Goal: Task Accomplishment & Management: Manage account settings

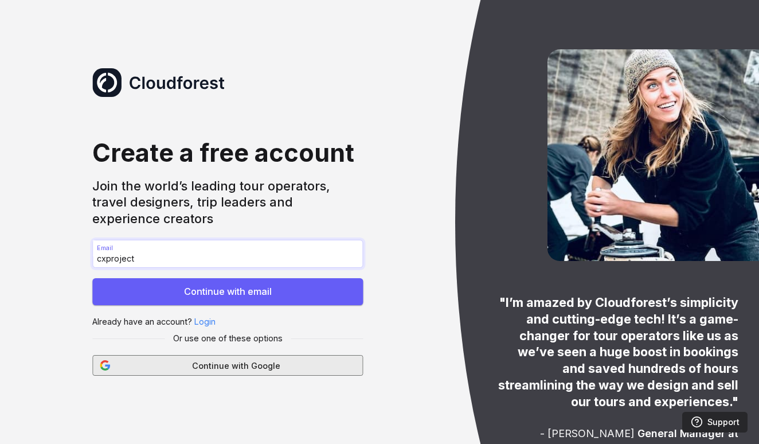
type input "cxproject"
click at [225, 369] on span "Continue with Google" at bounding box center [235, 365] width 239 height 13
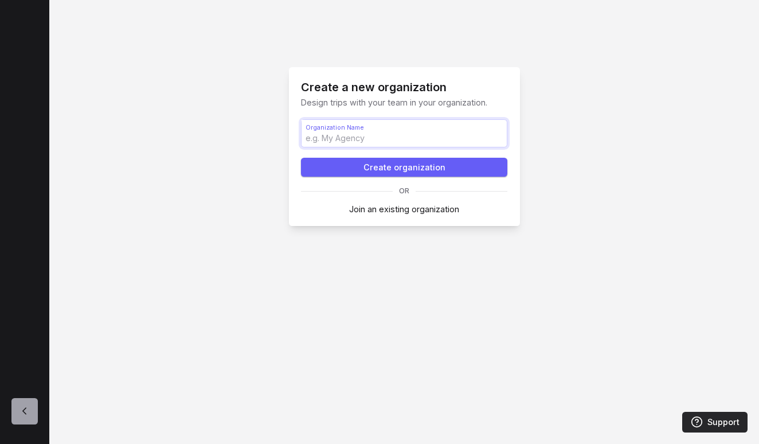
click at [382, 128] on input "Organization Name Organization Name" at bounding box center [404, 134] width 205 height 28
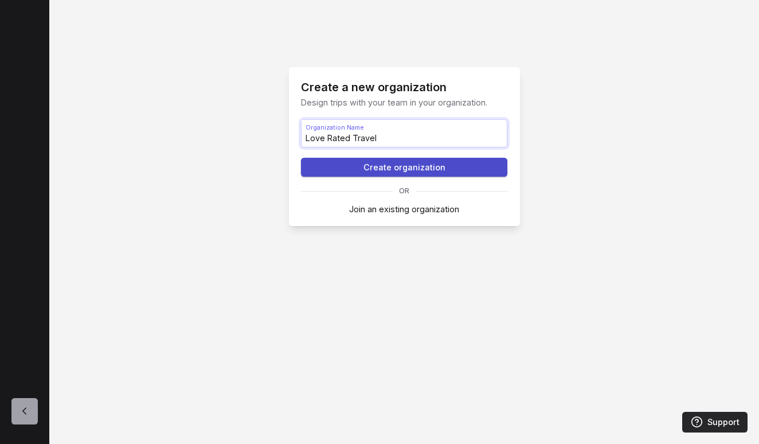
type input "Love Rated Travel"
click at [392, 170] on button "Create organization" at bounding box center [404, 167] width 206 height 18
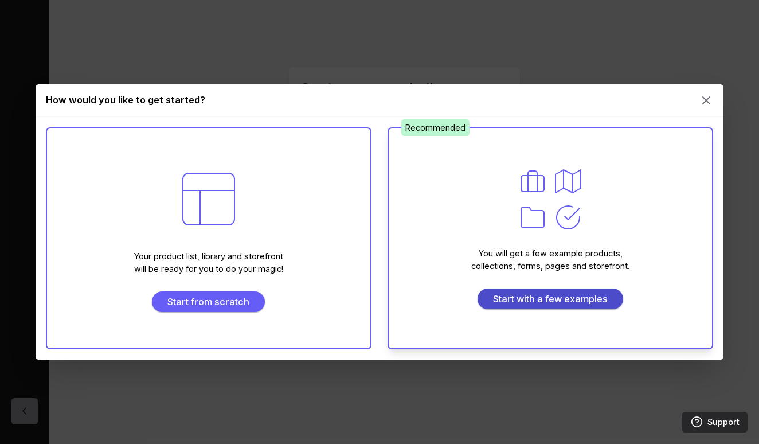
click at [521, 302] on span "Start with a few examples" at bounding box center [550, 299] width 131 height 14
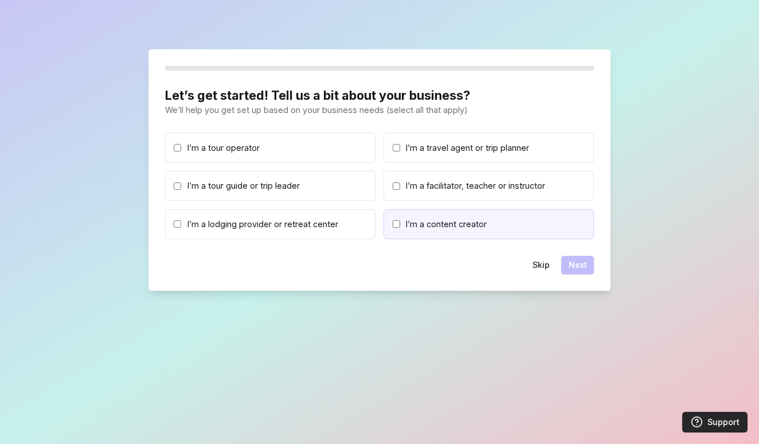
click at [447, 223] on span "I’m a content creator" at bounding box center [446, 224] width 81 height 13
click at [400, 223] on input "I’m a content creator" at bounding box center [396, 223] width 7 height 7
checkbox input "true"
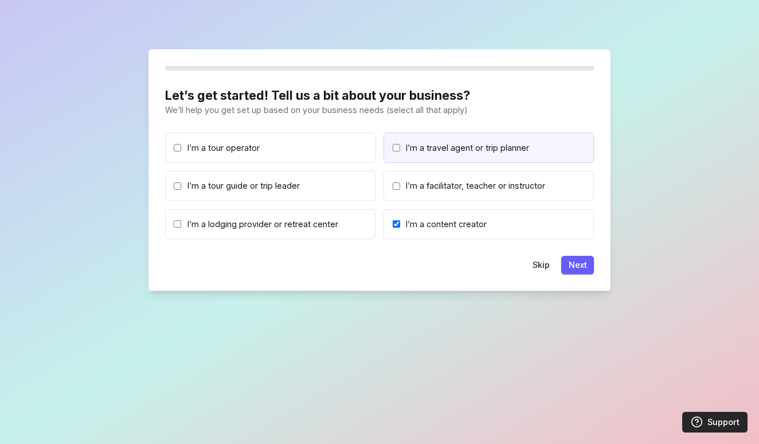
click at [440, 148] on span "I’m a travel agent or trip planner" at bounding box center [467, 148] width 123 height 13
click at [400, 148] on input "I’m a travel agent or trip planner" at bounding box center [396, 147] width 7 height 7
checkbox input "true"
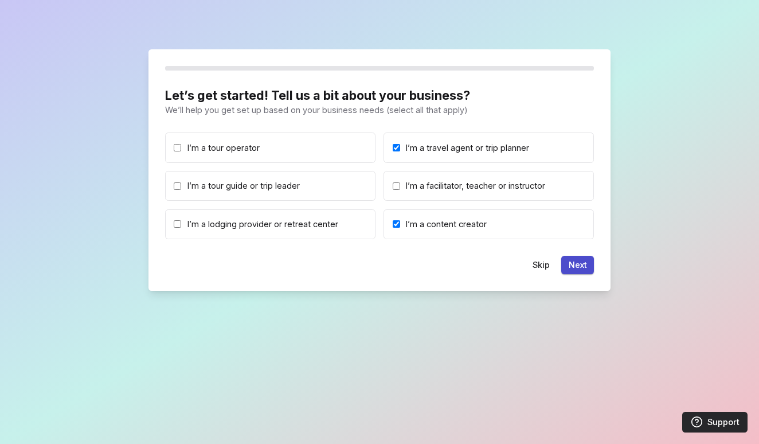
click at [578, 264] on button "Next" at bounding box center [577, 265] width 33 height 18
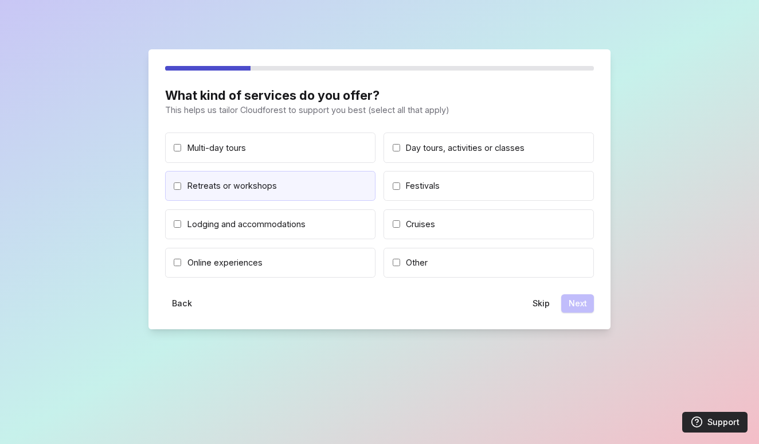
click at [250, 190] on span "Retreats or workshops" at bounding box center [231, 185] width 89 height 13
click at [181, 190] on input "Retreats or workshops" at bounding box center [177, 185] width 7 height 7
checkbox input "true"
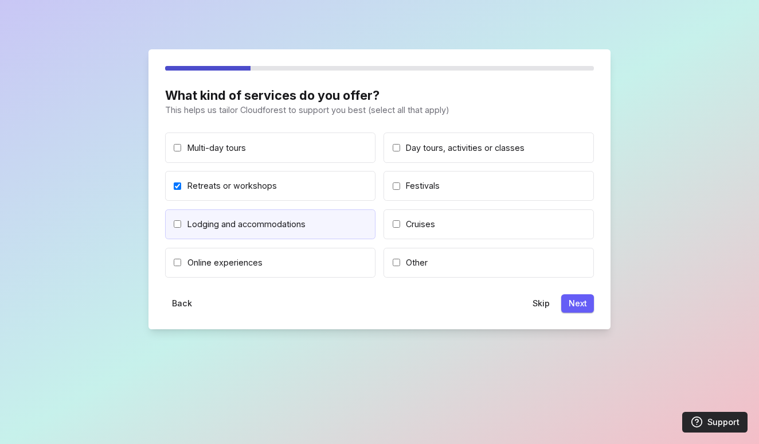
click at [241, 231] on label "Lodging and accommodations" at bounding box center [270, 224] width 210 height 30
click at [181, 228] on input "Lodging and accommodations" at bounding box center [177, 223] width 7 height 7
checkbox input "true"
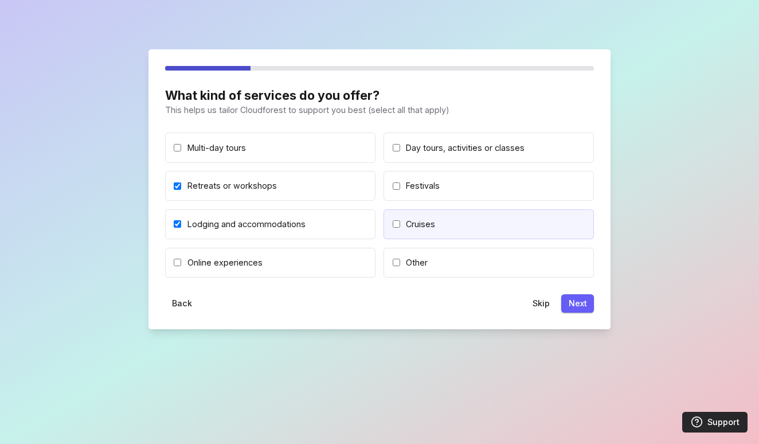
click at [424, 223] on span "Cruises" at bounding box center [420, 224] width 29 height 13
click at [400, 223] on input "Cruises" at bounding box center [396, 223] width 7 height 7
checkbox input "true"
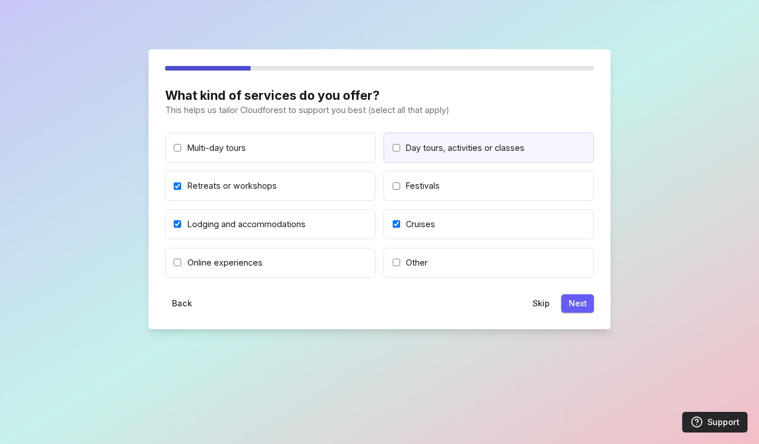
click at [444, 146] on span "Day tours, activities or classes" at bounding box center [465, 148] width 119 height 13
click at [400, 146] on input "Day tours, activities or classes" at bounding box center [396, 147] width 7 height 7
checkbox input "true"
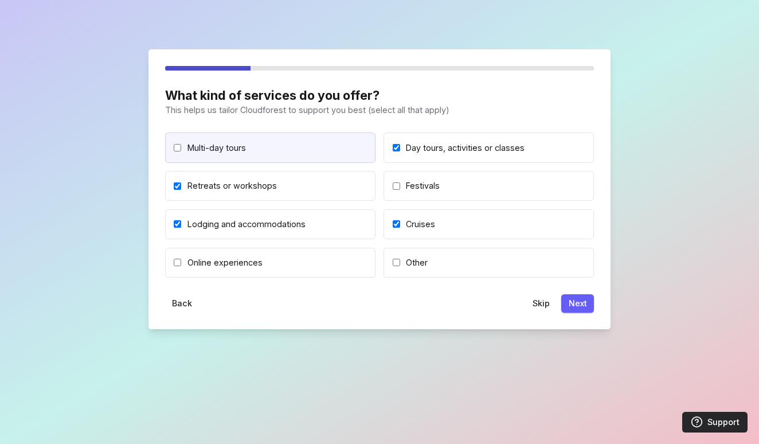
click at [330, 149] on label "Multi-day tours" at bounding box center [270, 147] width 210 height 30
click at [181, 149] on input "Multi-day tours" at bounding box center [177, 147] width 7 height 7
checkbox input "true"
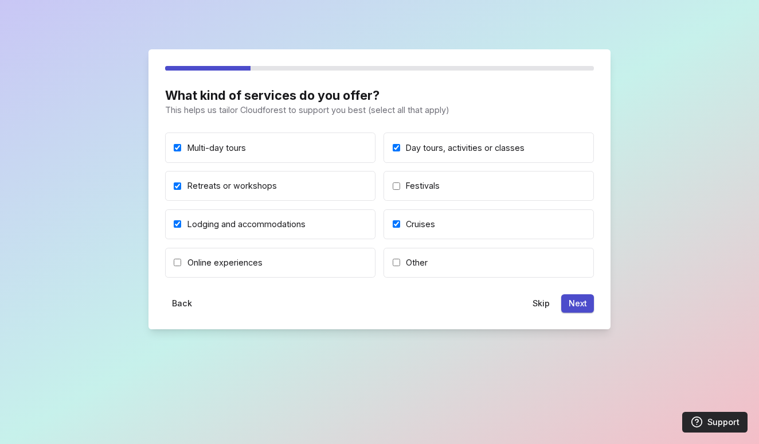
click at [575, 303] on button "Next" at bounding box center [577, 303] width 33 height 18
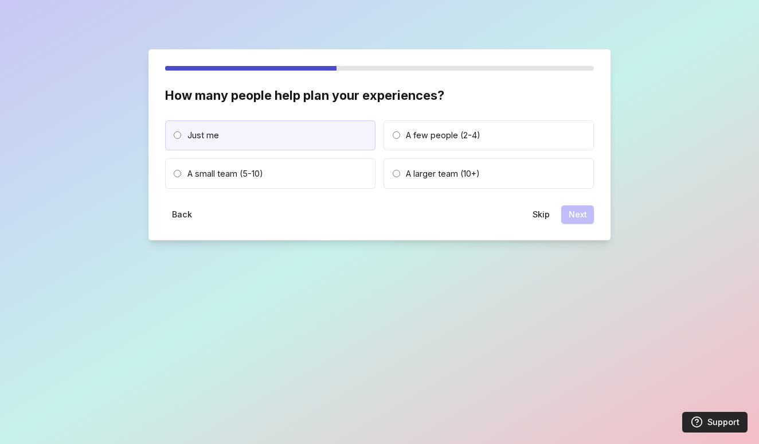
click at [315, 130] on label "Just me" at bounding box center [270, 135] width 210 height 30
click at [181, 131] on input "Just me" at bounding box center [177, 134] width 7 height 7
radio input "true"
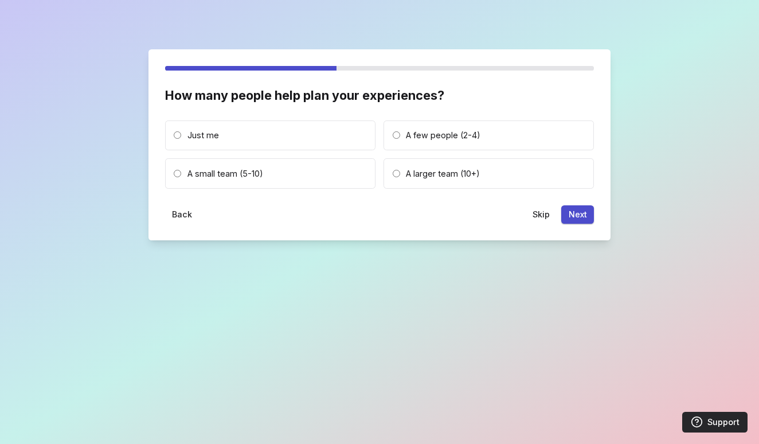
click at [586, 220] on button "Next" at bounding box center [577, 214] width 33 height 18
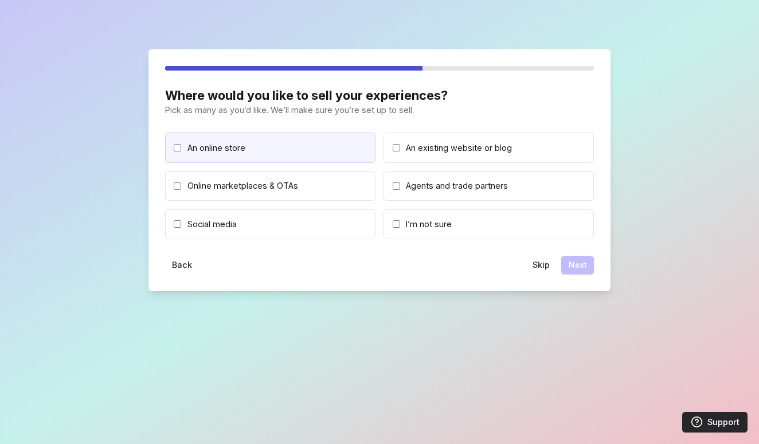
click at [214, 151] on span "An online store" at bounding box center [216, 148] width 58 height 13
click at [181, 151] on input "An online store" at bounding box center [177, 147] width 7 height 7
checkbox input "true"
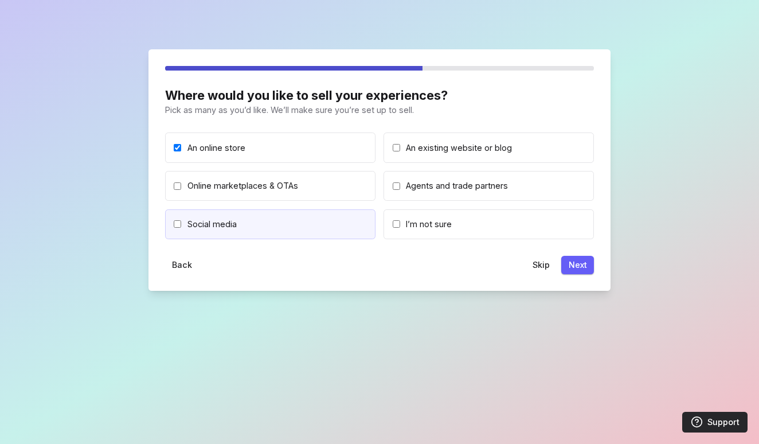
click at [345, 231] on label "Social media" at bounding box center [270, 224] width 210 height 30
click at [181, 228] on input "Social media" at bounding box center [177, 223] width 7 height 7
checkbox input "true"
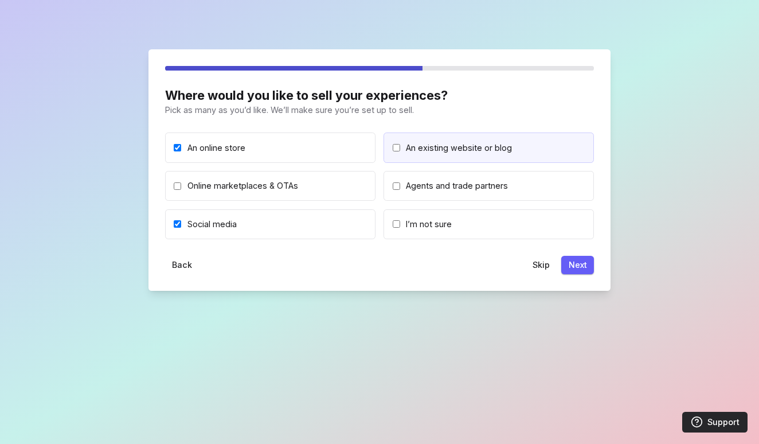
click at [507, 148] on span "An existing website or blog" at bounding box center [459, 148] width 106 height 13
click at [400, 148] on input "An existing website or blog" at bounding box center [396, 147] width 7 height 7
checkbox input "true"
click at [575, 259] on button "Next" at bounding box center [577, 265] width 33 height 18
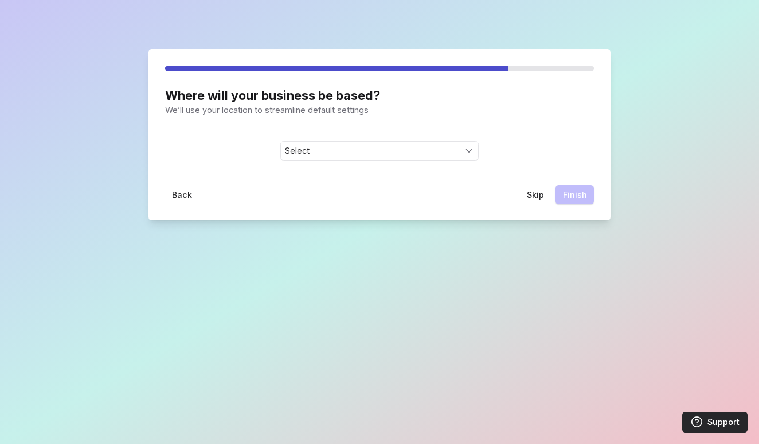
click at [332, 152] on span "Select" at bounding box center [372, 151] width 174 height 8
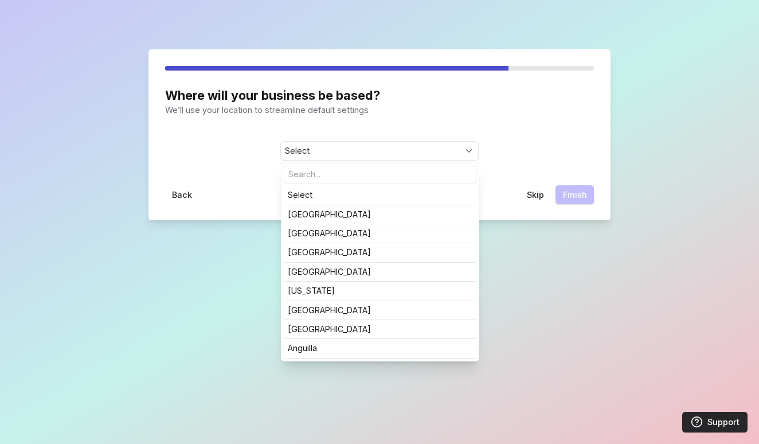
click at [318, 173] on input at bounding box center [379, 174] width 191 height 18
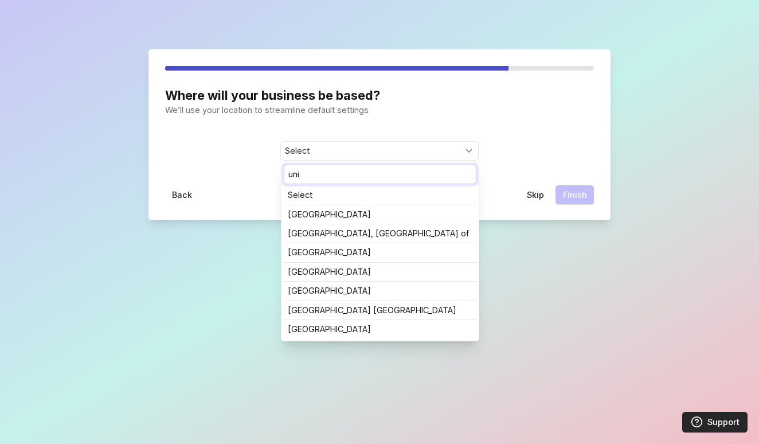
type input "uni"
click at [328, 330] on link "[GEOGRAPHIC_DATA]" at bounding box center [380, 329] width 185 height 8
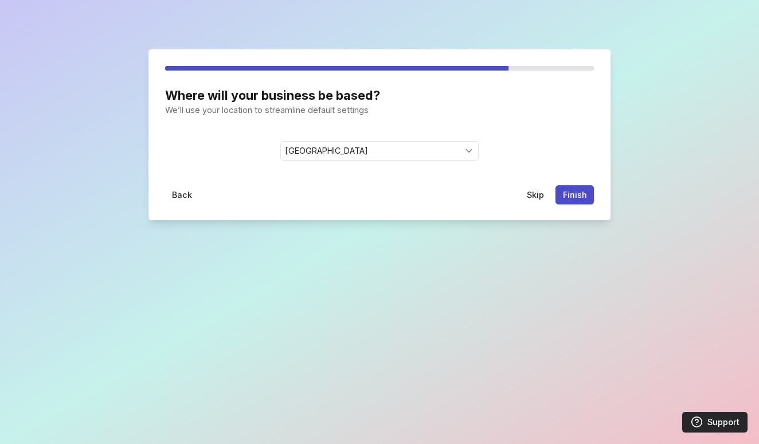
click at [574, 193] on button "Finish" at bounding box center [574, 194] width 38 height 18
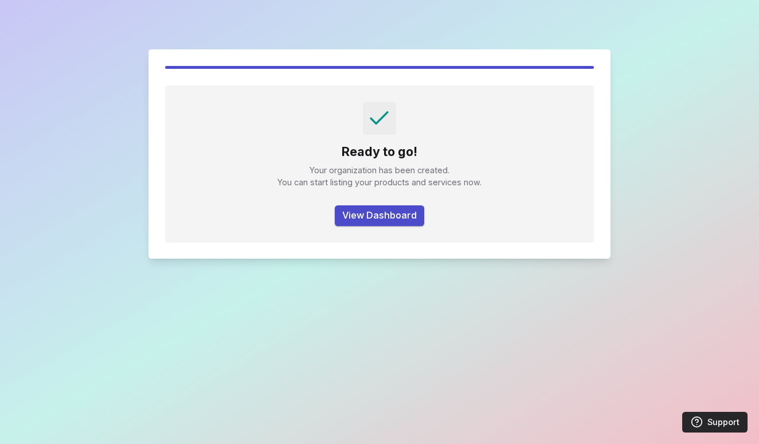
click at [384, 213] on button "View Dashboard" at bounding box center [379, 215] width 89 height 21
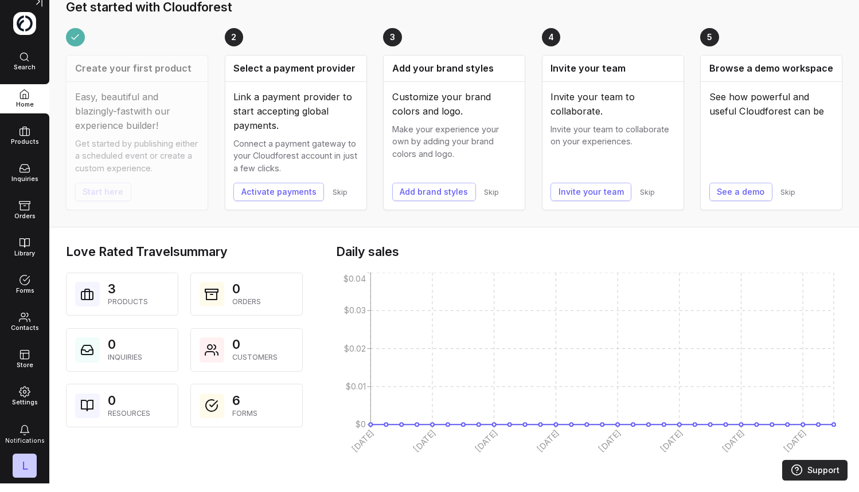
scroll to position [9, 0]
click at [136, 288] on span "3 Products" at bounding box center [128, 294] width 40 height 26
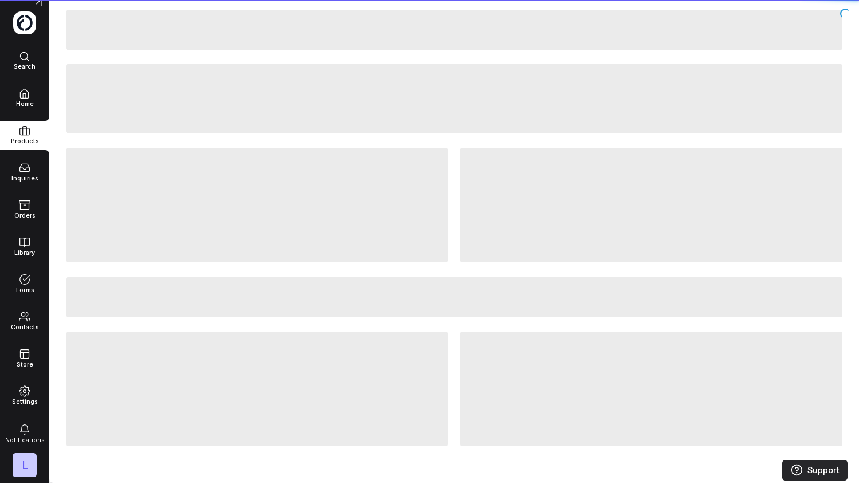
scroll to position [0, 0]
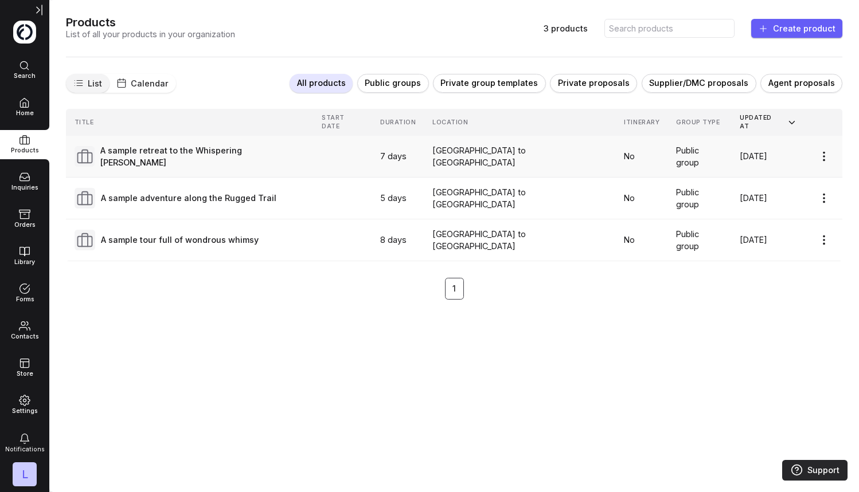
click at [198, 154] on link "A sample retreat to the Whispering [PERSON_NAME]" at bounding box center [190, 156] width 231 height 25
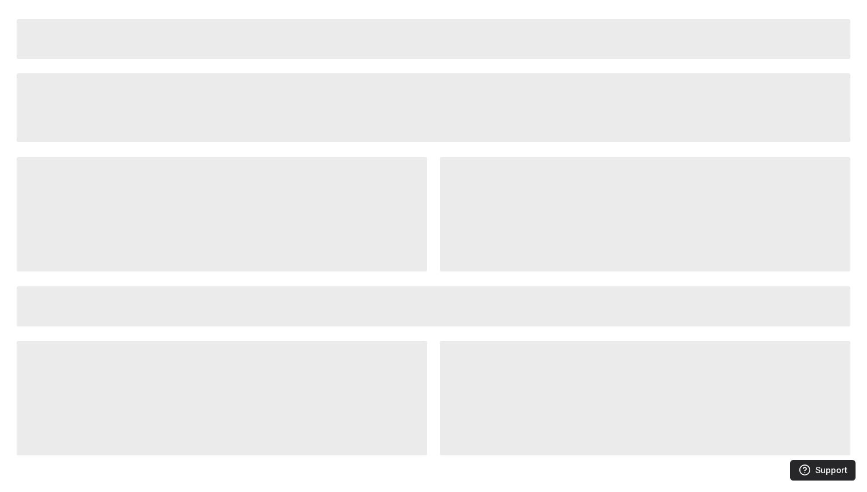
select select "0"
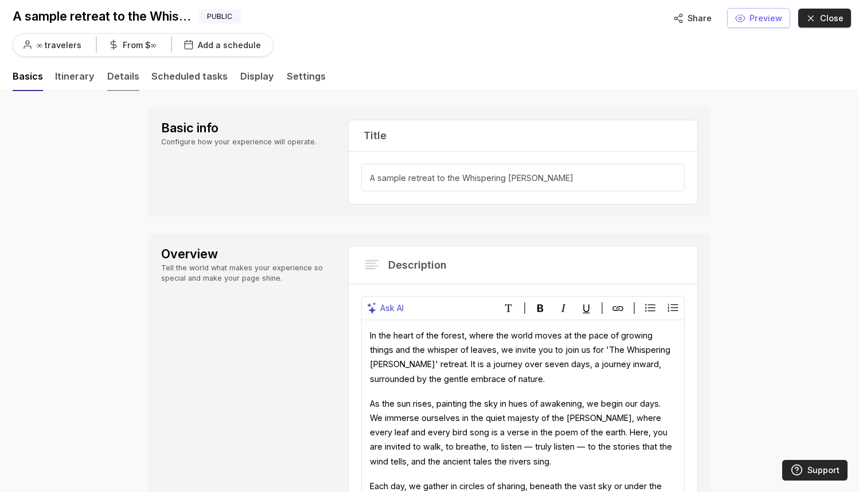
click at [130, 77] on link "Details" at bounding box center [123, 80] width 32 height 22
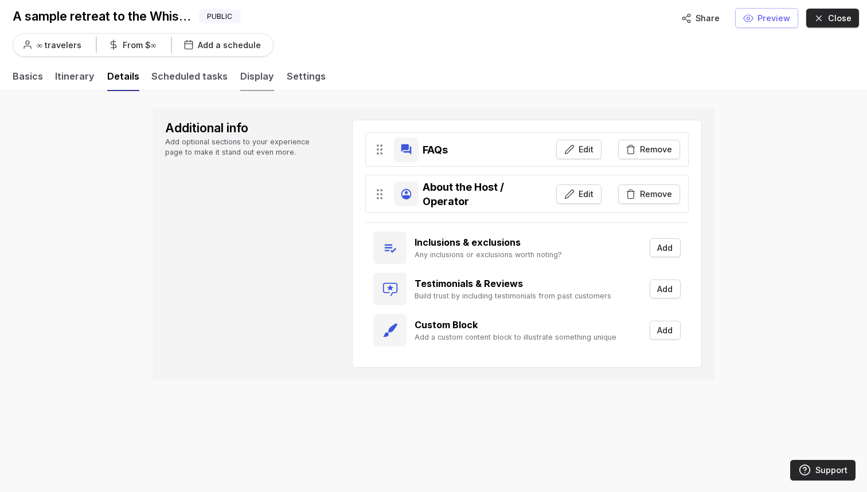
click at [260, 74] on link "Display" at bounding box center [257, 80] width 34 height 22
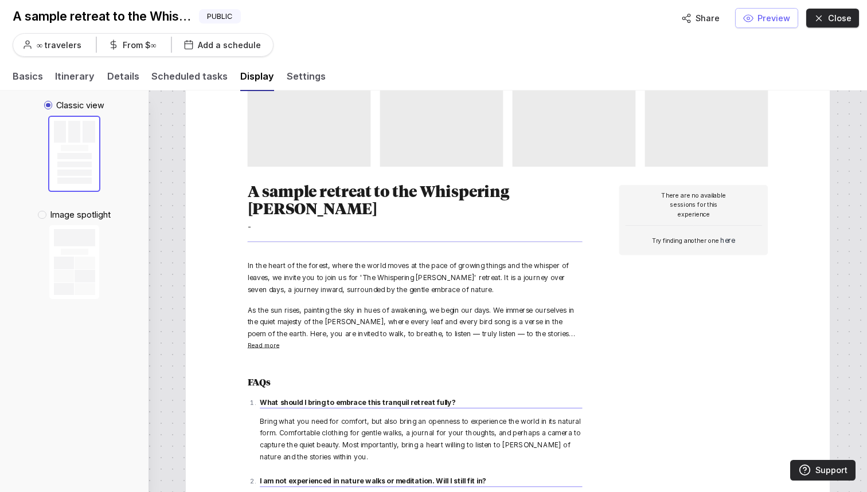
scroll to position [115, 0]
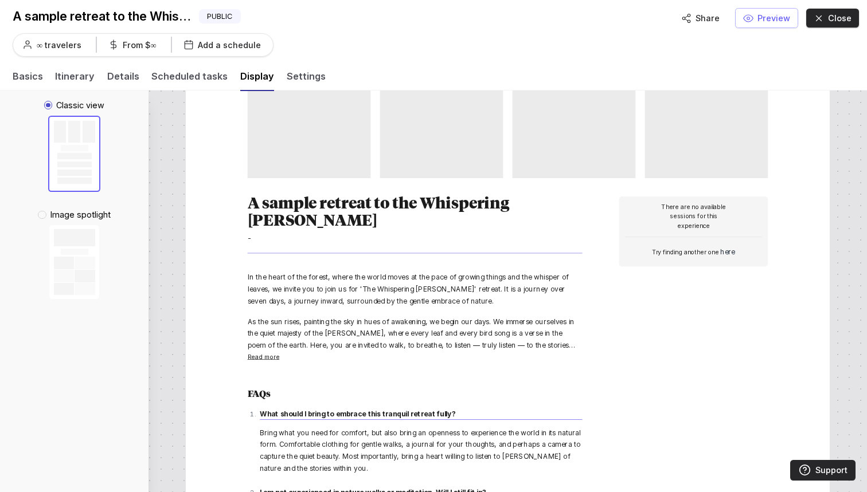
click at [89, 217] on div "Image spotlight" at bounding box center [74, 254] width 73 height 91
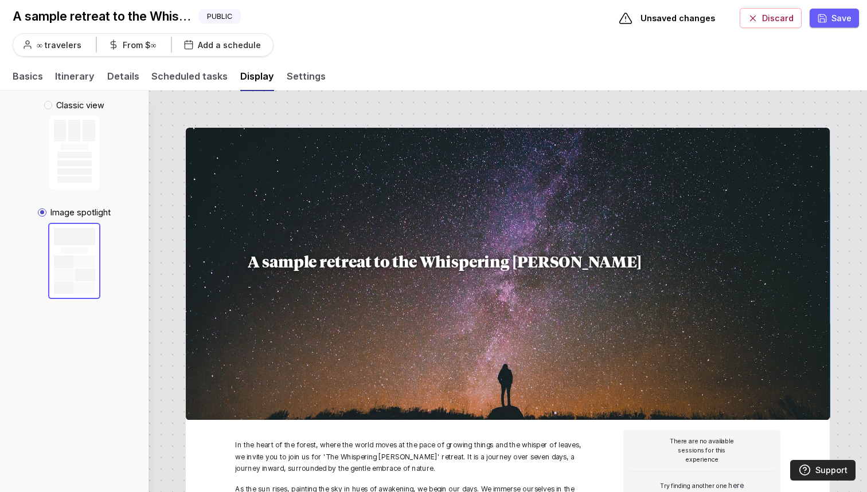
scroll to position [0, 0]
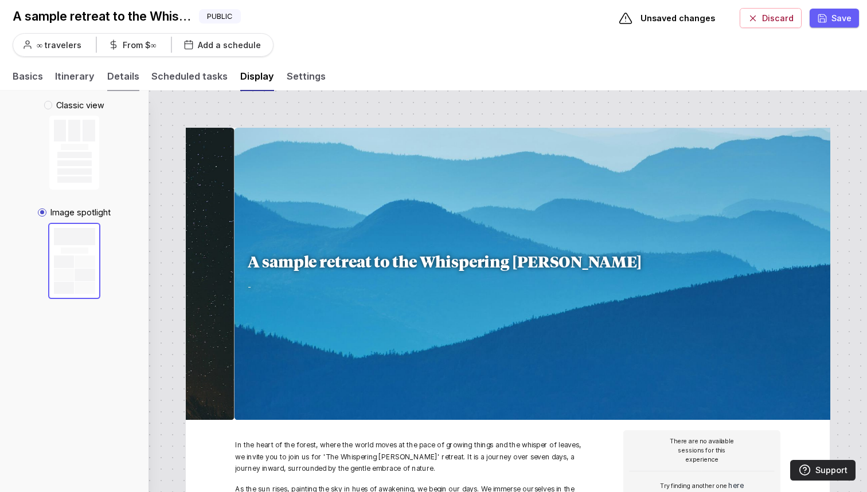
click at [122, 81] on link "Details" at bounding box center [123, 80] width 32 height 22
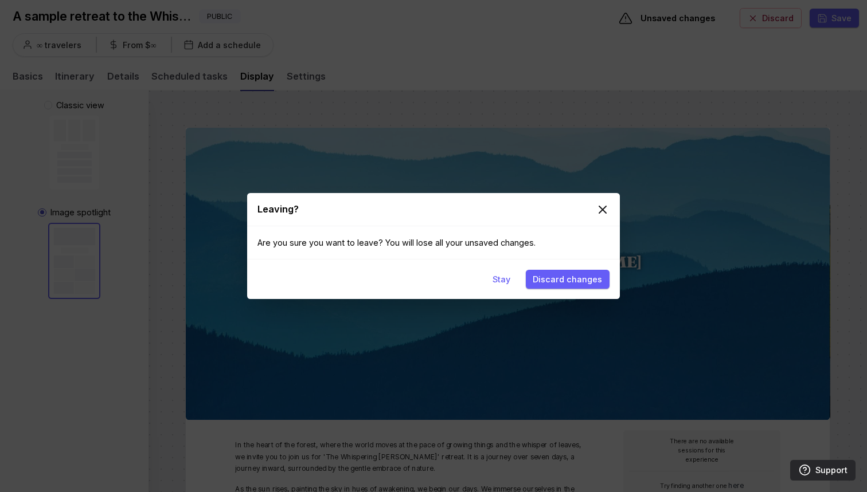
click at [602, 210] on line at bounding box center [602, 209] width 7 height 7
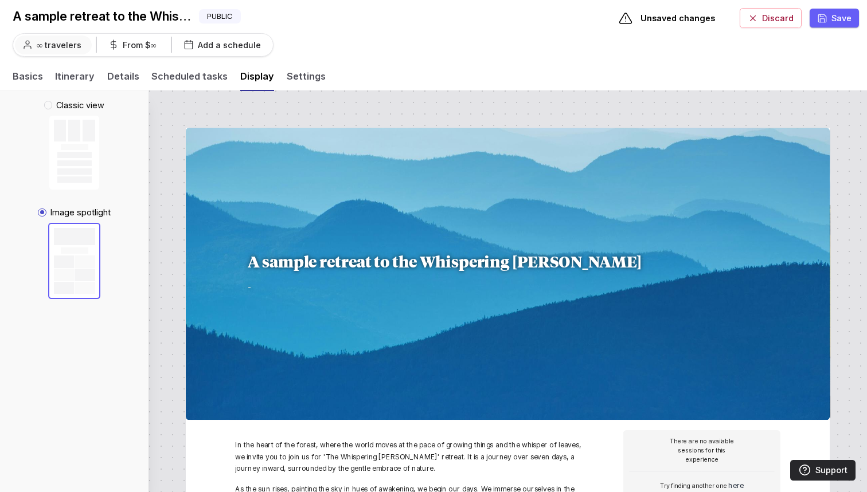
click at [47, 45] on span "∞ travelers" at bounding box center [59, 45] width 45 height 10
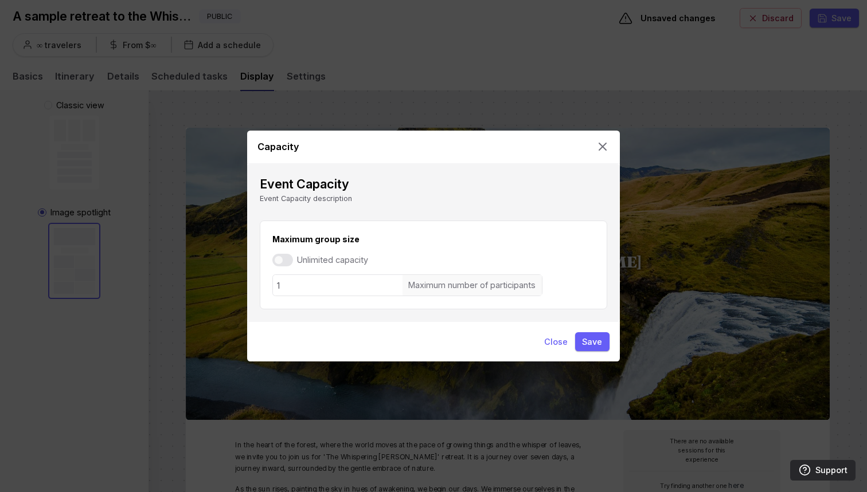
click at [605, 146] on line at bounding box center [602, 146] width 7 height 7
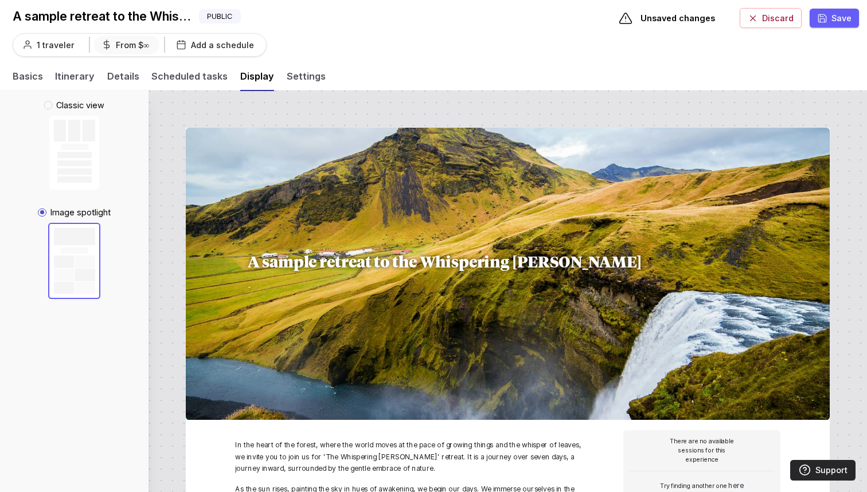
click at [124, 43] on span "From $∞" at bounding box center [132, 45] width 33 height 13
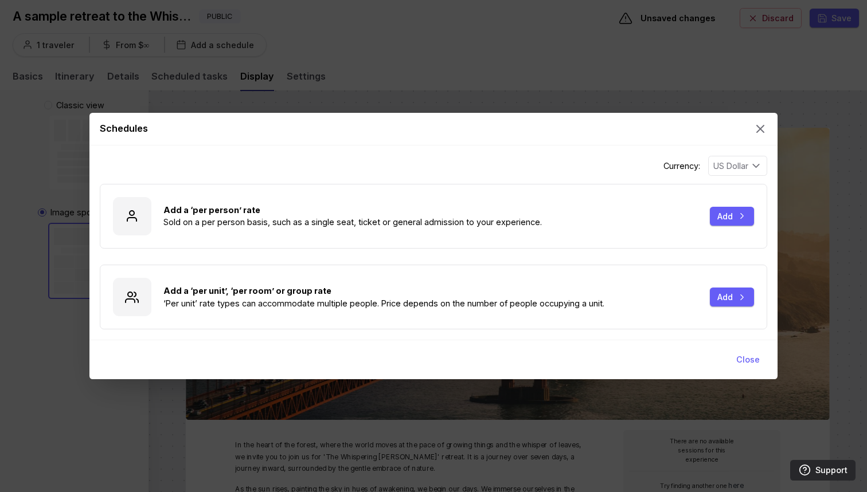
click at [758, 138] on div "Schedules" at bounding box center [433, 129] width 688 height 33
click at [758, 114] on div "Schedules" at bounding box center [433, 129] width 688 height 33
click at [758, 130] on line at bounding box center [760, 129] width 7 height 7
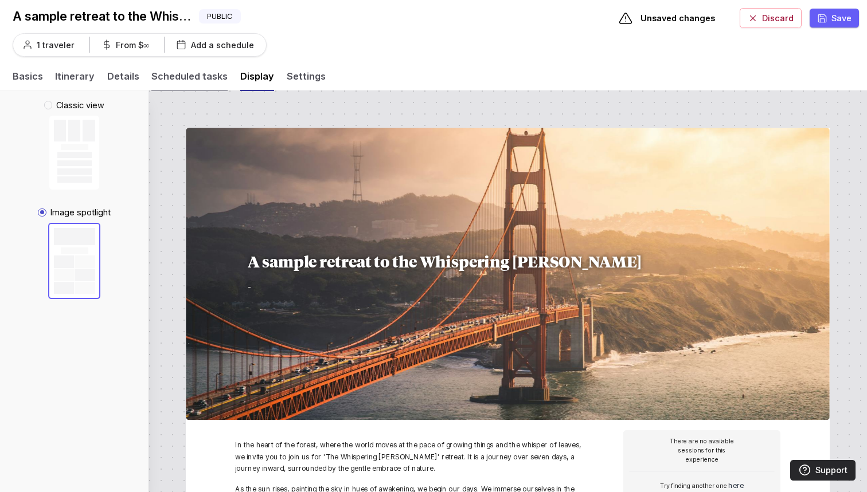
click at [166, 78] on link "Scheduled tasks" at bounding box center [189, 80] width 76 height 22
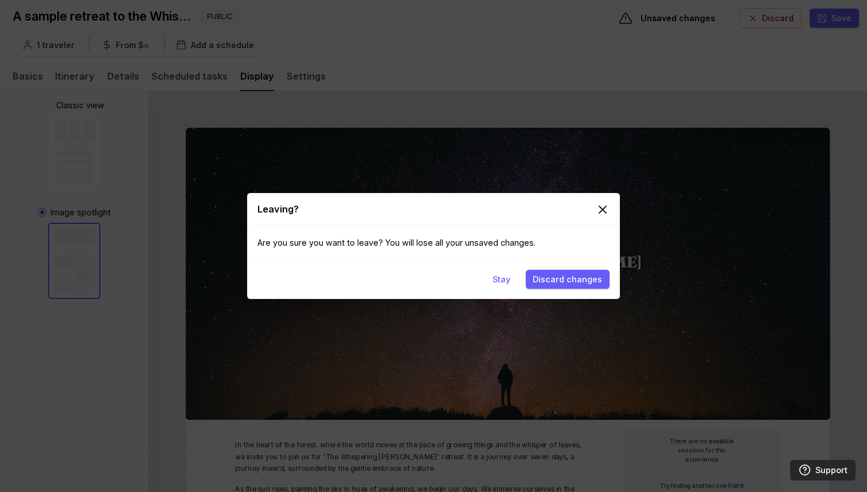
click at [598, 210] on icon at bounding box center [603, 210] width 14 height 14
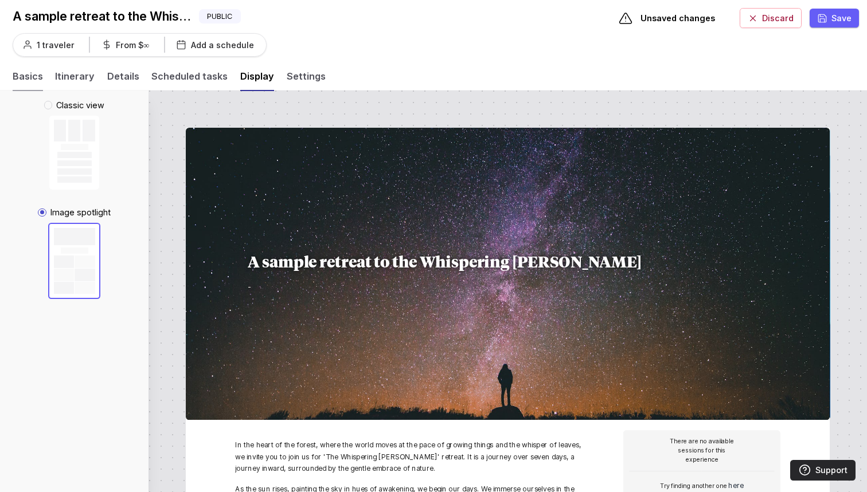
click at [35, 80] on link "Basics" at bounding box center [28, 80] width 30 height 22
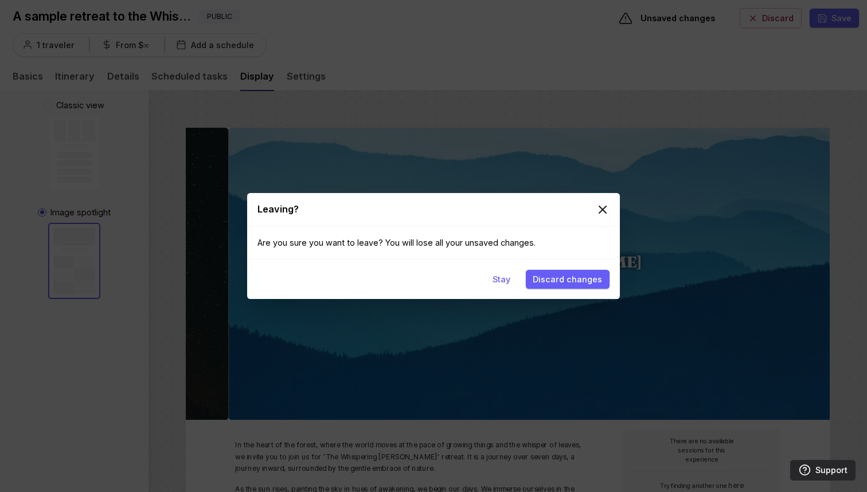
click at [604, 214] on icon at bounding box center [603, 210] width 14 height 14
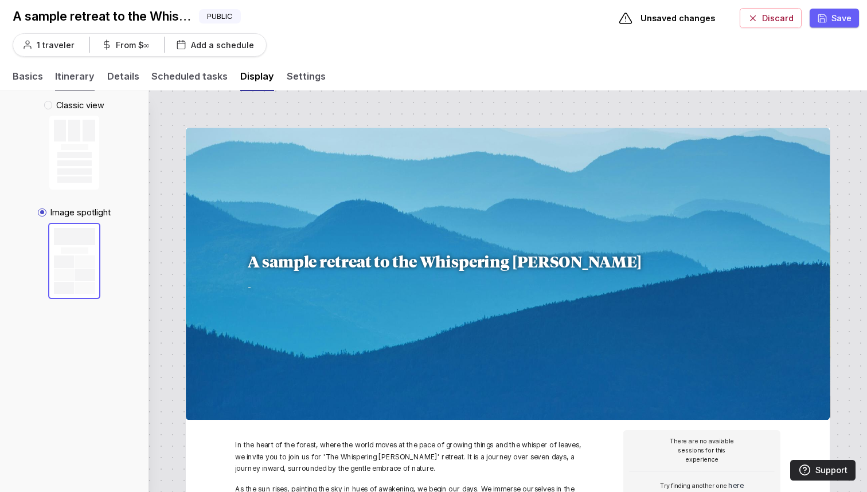
click at [72, 74] on link "Itinerary" at bounding box center [75, 80] width 40 height 22
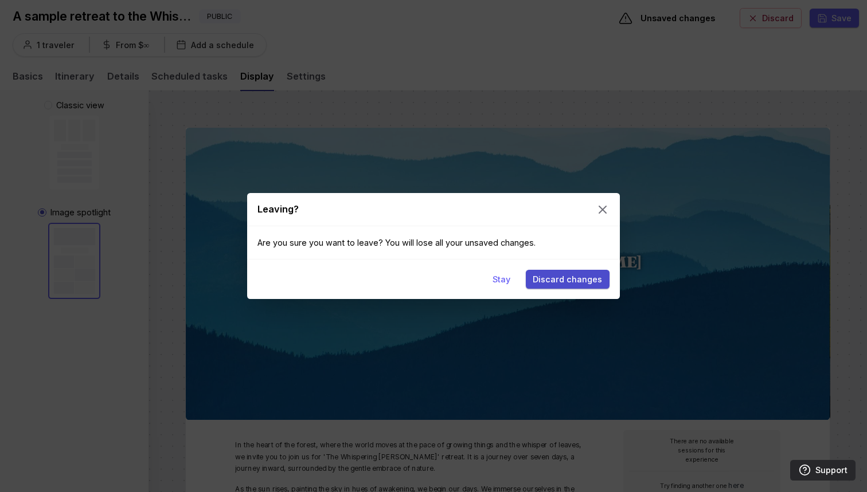
click at [576, 276] on button "Discard changes" at bounding box center [568, 279] width 84 height 18
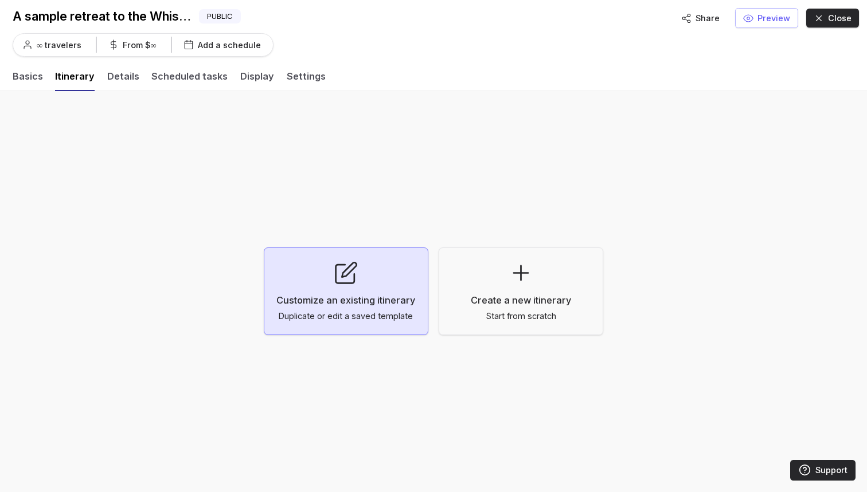
click at [339, 299] on span "Customize an existing itinerary" at bounding box center [345, 300] width 139 height 14
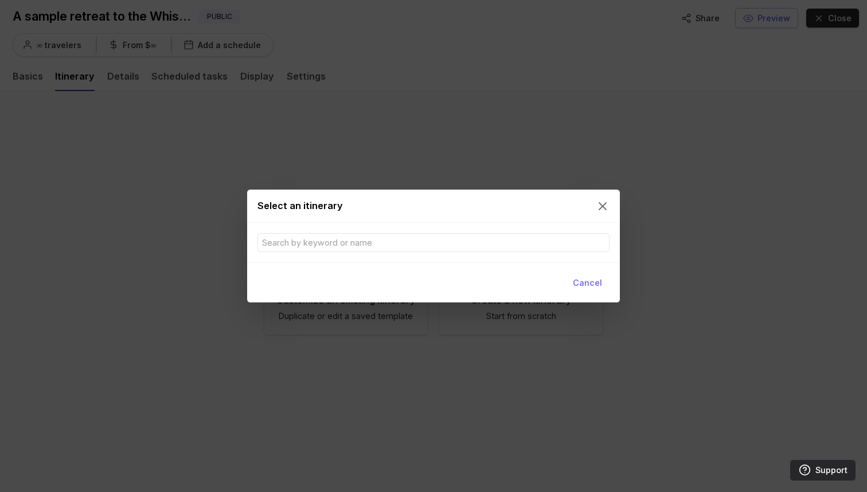
click at [488, 242] on input at bounding box center [433, 243] width 351 height 18
type input "o"
type input "msc"
click at [604, 208] on line at bounding box center [602, 206] width 7 height 7
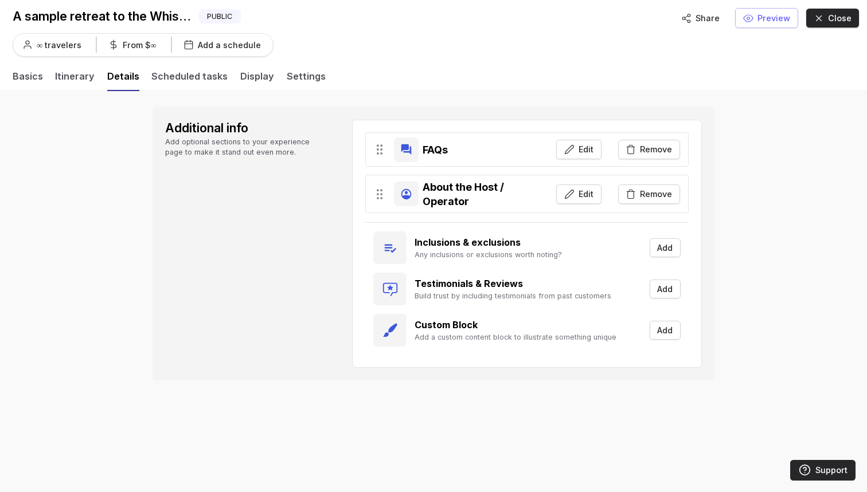
select select "0"
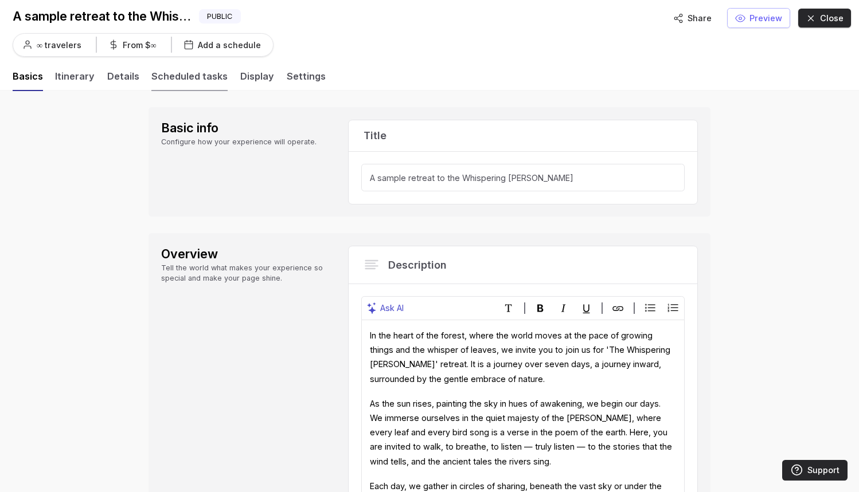
click at [170, 73] on link "Scheduled tasks" at bounding box center [189, 80] width 76 height 22
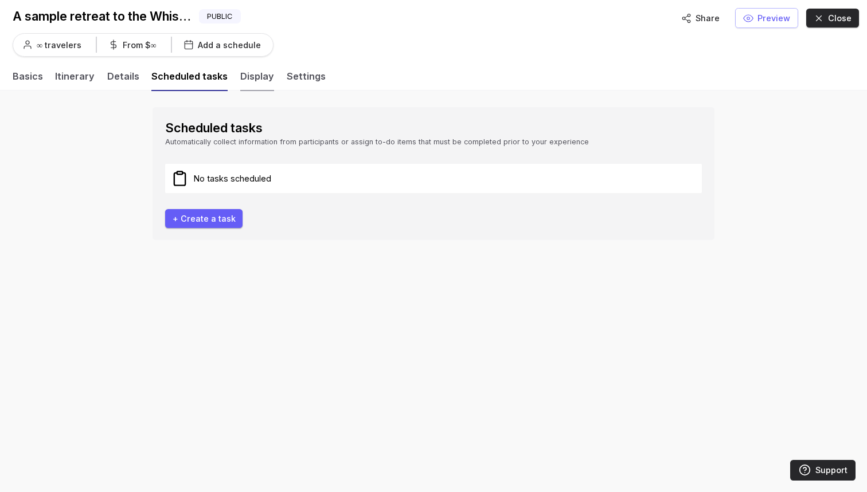
click at [254, 80] on link "Display" at bounding box center [257, 80] width 34 height 22
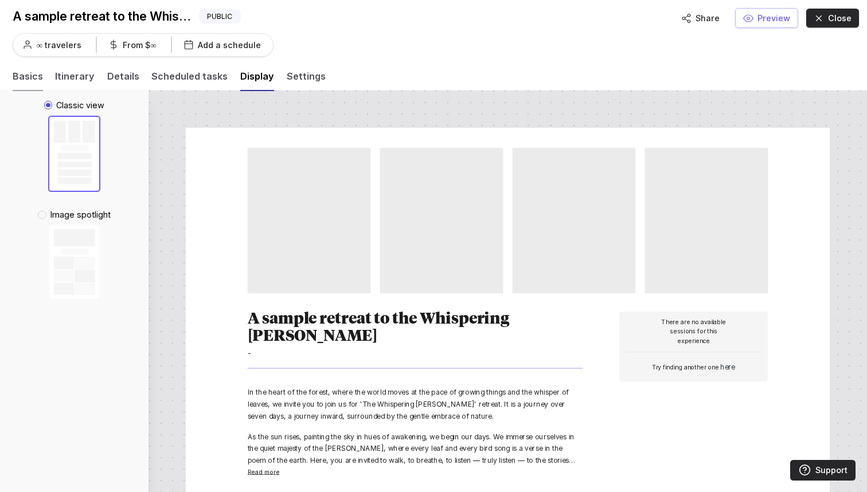
click at [22, 75] on link "Basics" at bounding box center [28, 80] width 30 height 22
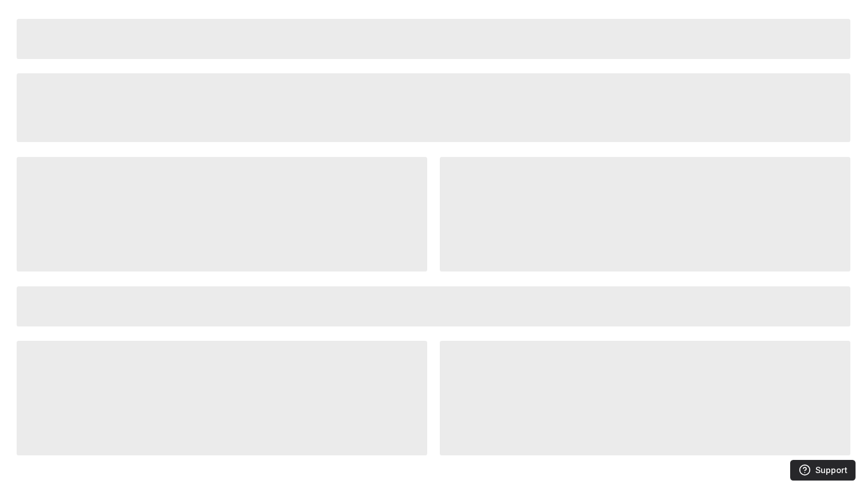
select select "0"
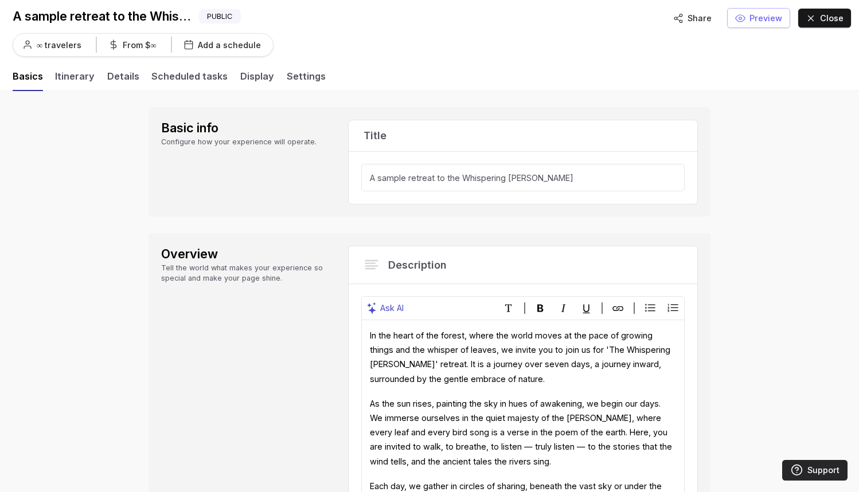
click at [758, 19] on button "Close" at bounding box center [824, 18] width 52 height 18
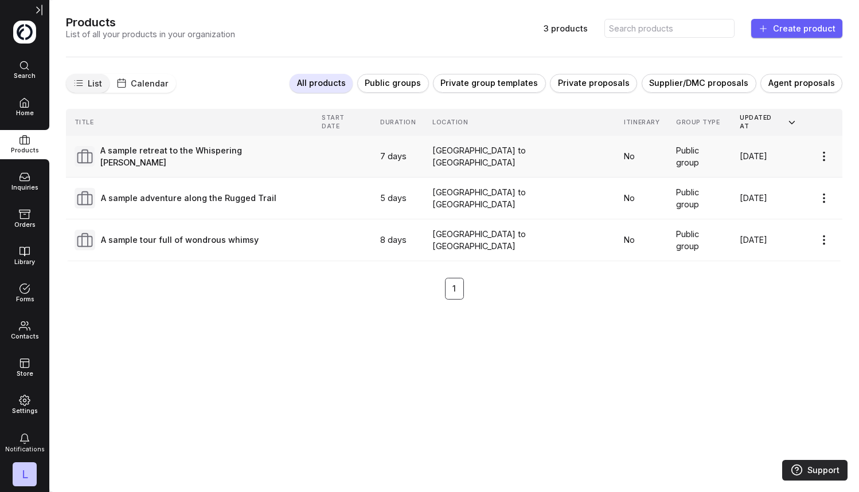
click at [187, 144] on link "A sample retreat to the Whispering [PERSON_NAME]" at bounding box center [190, 156] width 231 height 25
select select "0"
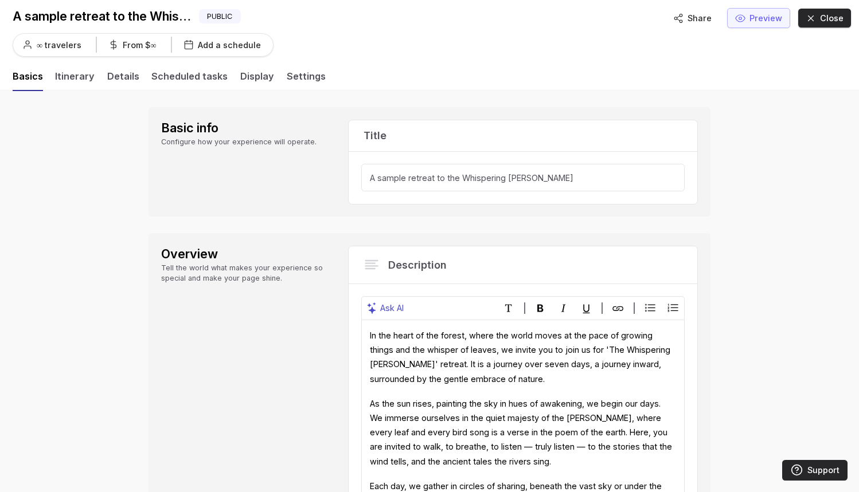
click at [758, 22] on span "Preview" at bounding box center [765, 18] width 33 height 13
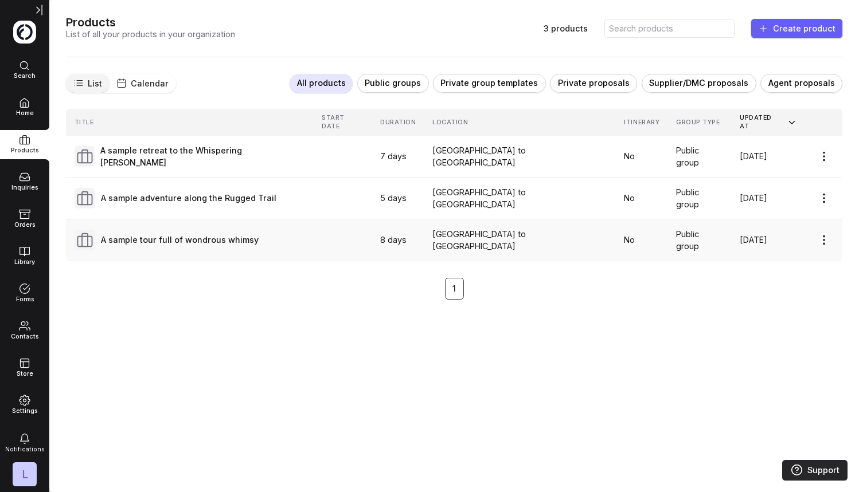
click at [154, 230] on link "A sample tour full of wondrous whimsy" at bounding box center [190, 240] width 231 height 21
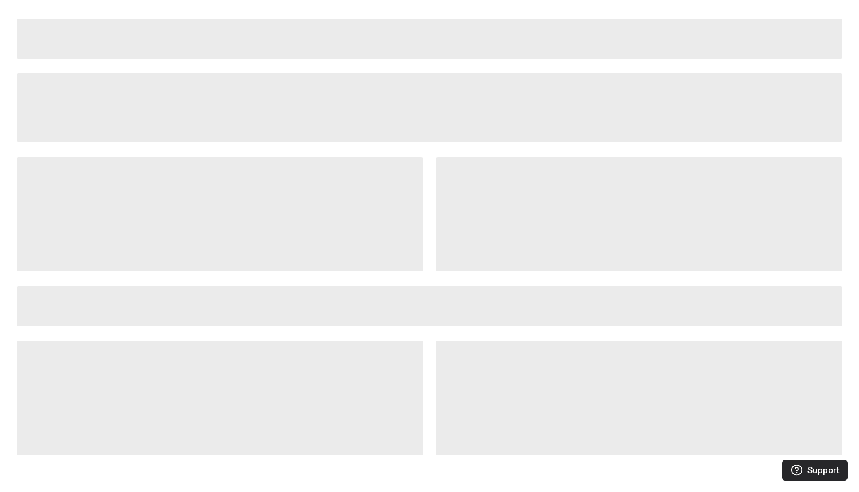
select select "0"
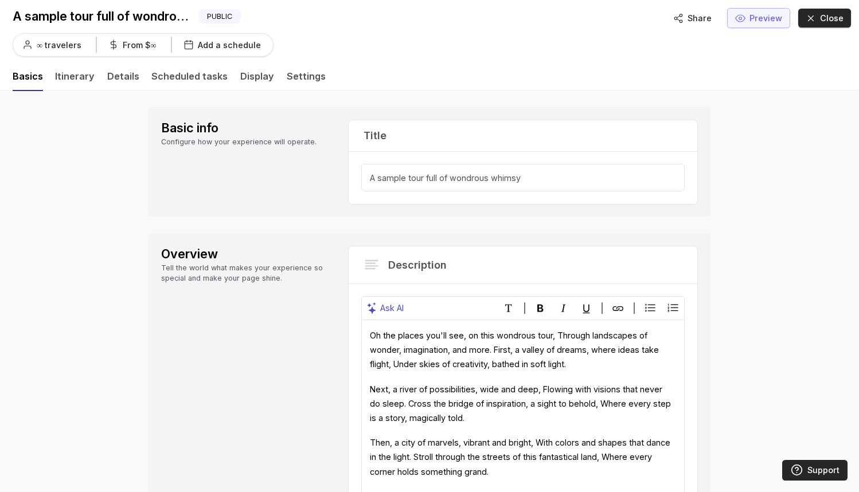
click at [758, 16] on span "Preview" at bounding box center [765, 18] width 33 height 13
click at [758, 17] on icon "button" at bounding box center [810, 18] width 10 height 10
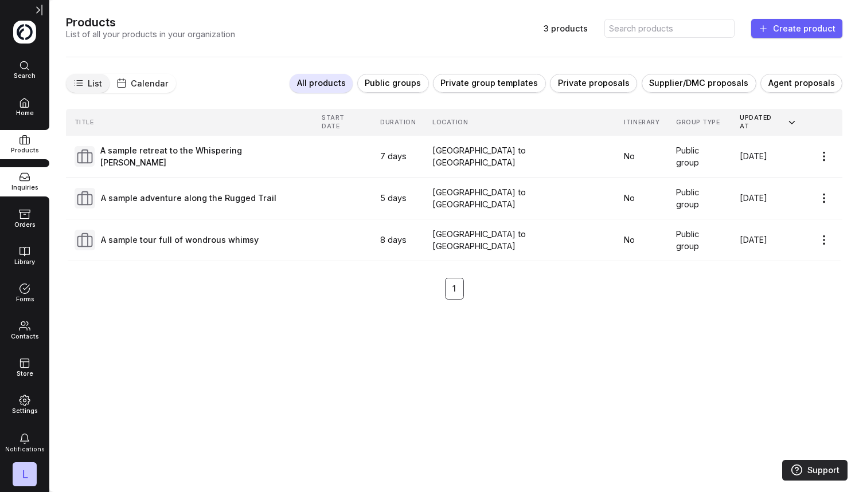
click at [18, 186] on span "Inquiries" at bounding box center [24, 188] width 49 height 8
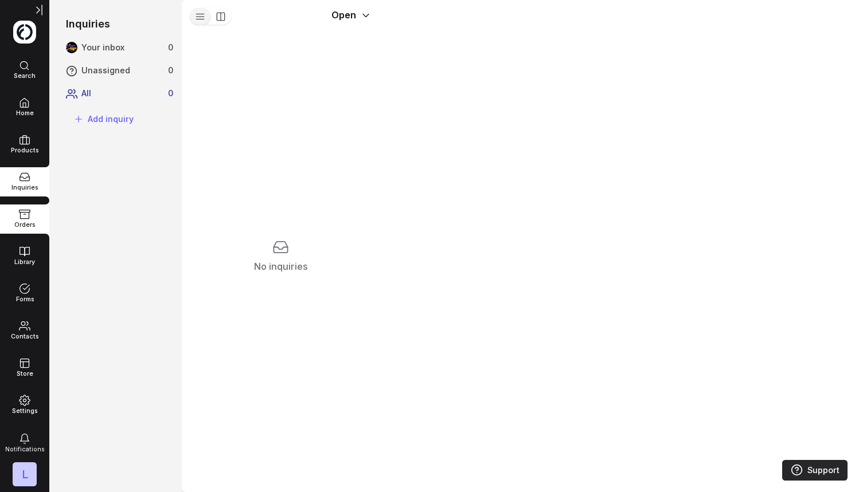
click at [22, 214] on icon at bounding box center [24, 214] width 11 height 11
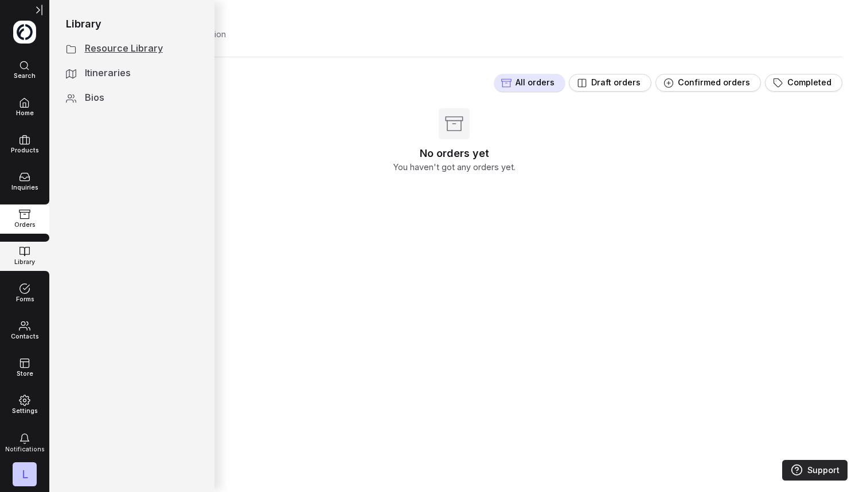
click at [23, 257] on div "Library" at bounding box center [24, 256] width 49 height 21
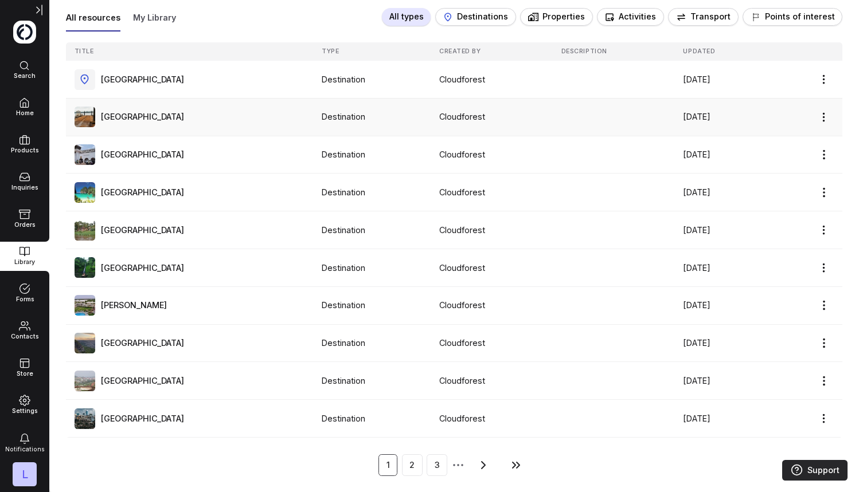
scroll to position [65, 0]
click at [433, 443] on button "3" at bounding box center [436, 466] width 21 height 22
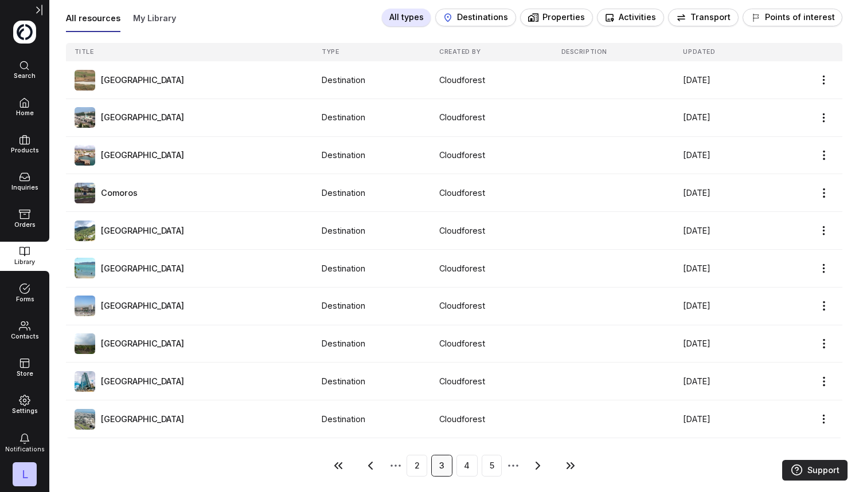
scroll to position [0, 0]
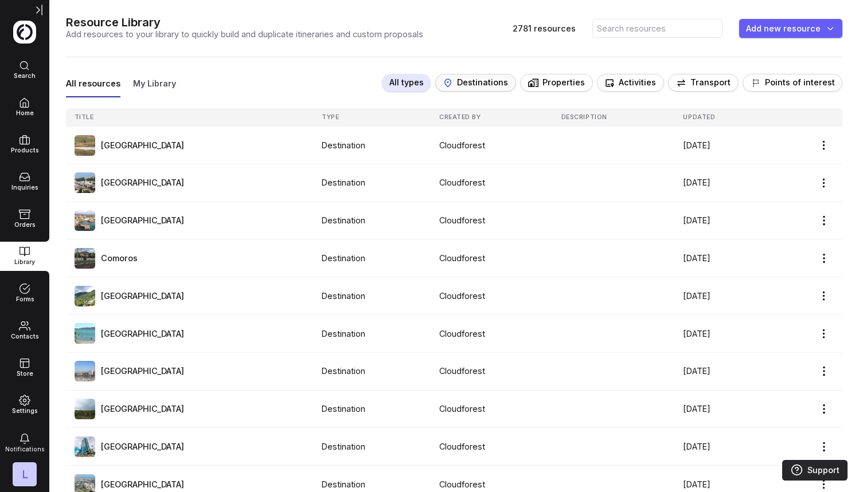
click at [499, 81] on span "Destinations" at bounding box center [482, 82] width 51 height 11
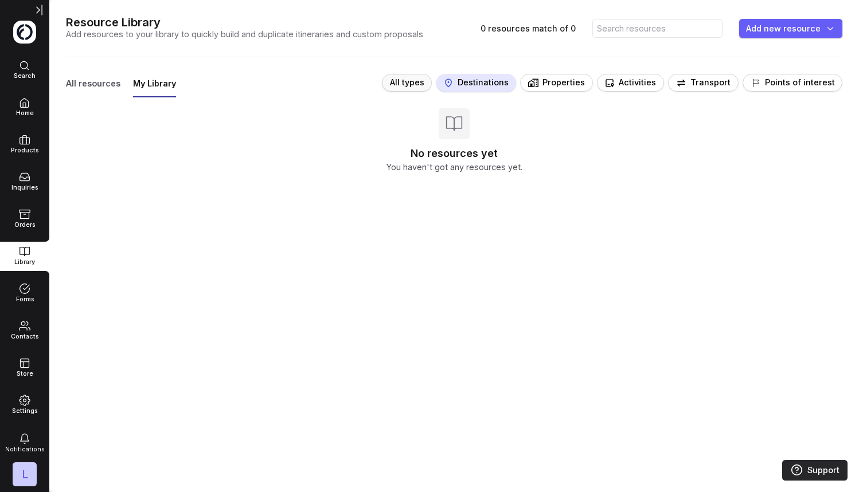
click at [418, 81] on span "All types" at bounding box center [407, 82] width 34 height 11
click at [100, 88] on link "All resources" at bounding box center [93, 86] width 54 height 19
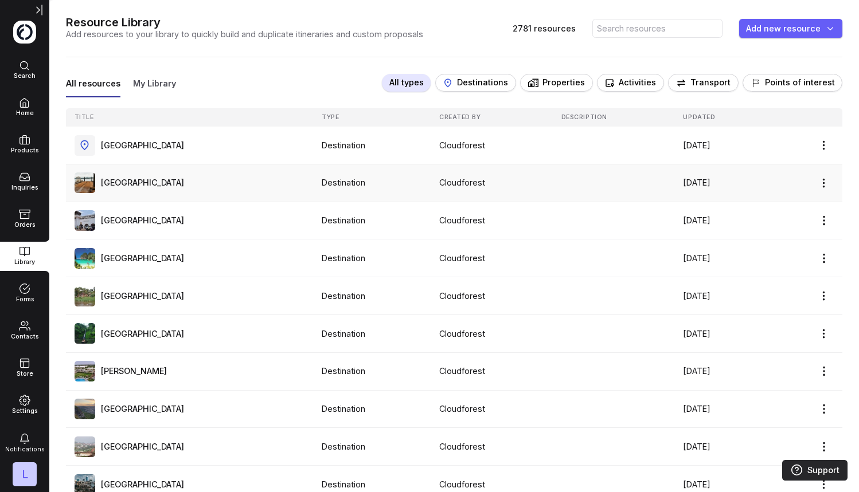
click at [154, 184] on div "[GEOGRAPHIC_DATA]" at bounding box center [190, 183] width 231 height 21
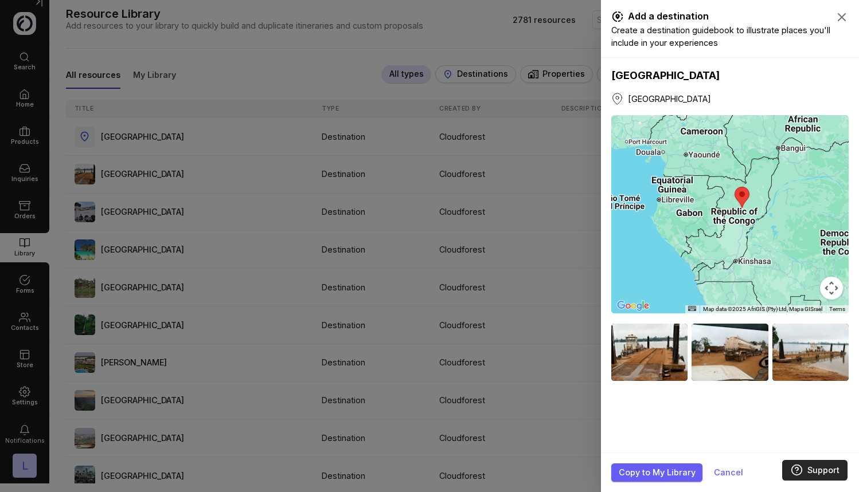
scroll to position [8, 0]
click at [412, 163] on div at bounding box center [429, 246] width 859 height 492
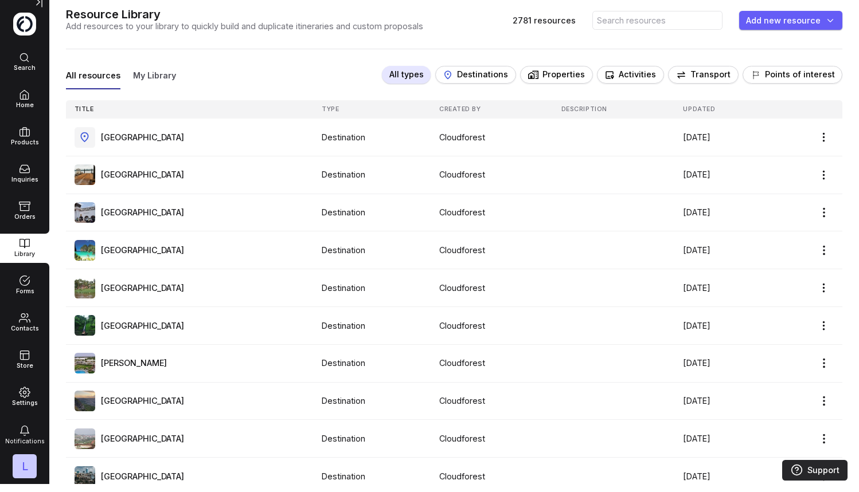
click at [225, 102] on th "Title" at bounding box center [189, 109] width 247 height 18
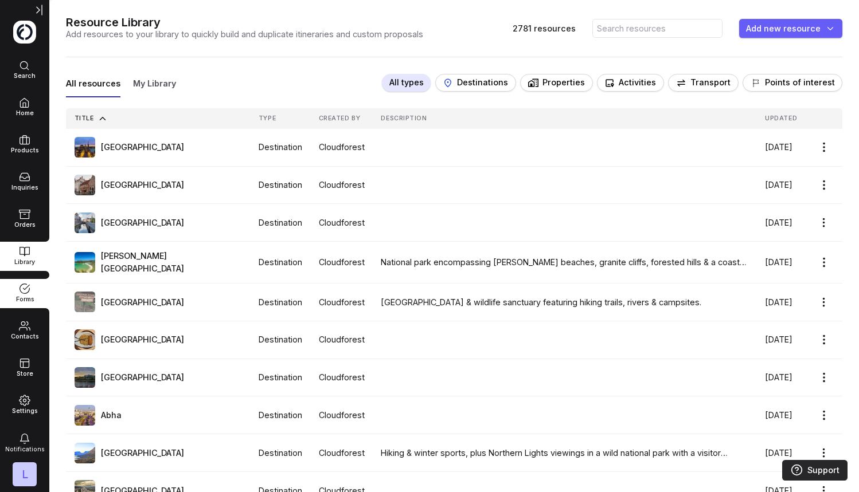
click at [19, 291] on icon at bounding box center [24, 288] width 11 height 11
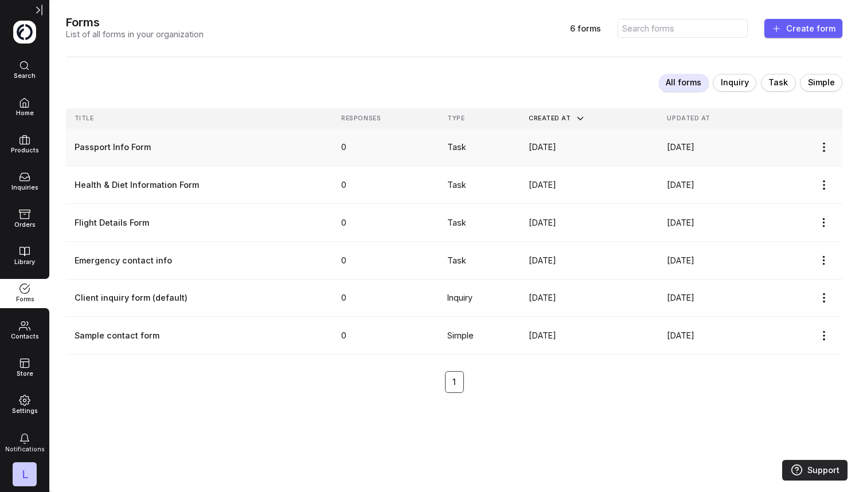
click at [120, 150] on link "Passport Info Form" at bounding box center [200, 147] width 251 height 13
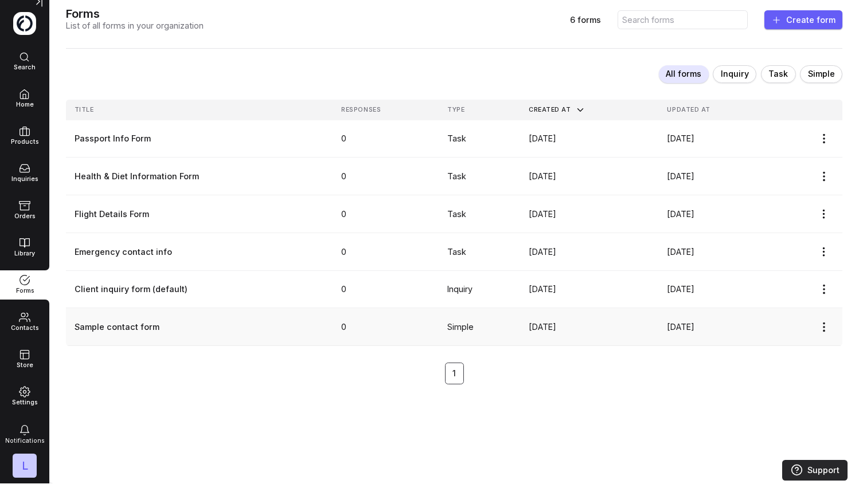
scroll to position [8, 0]
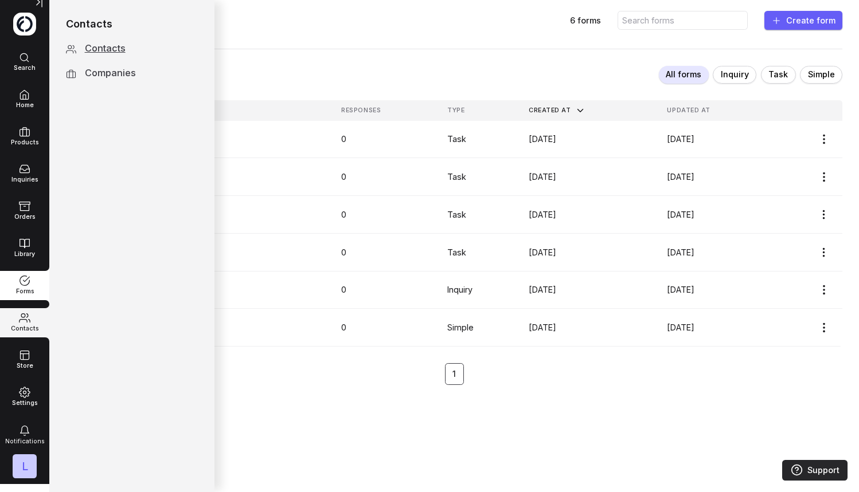
click at [28, 325] on span "Contacts" at bounding box center [24, 329] width 49 height 8
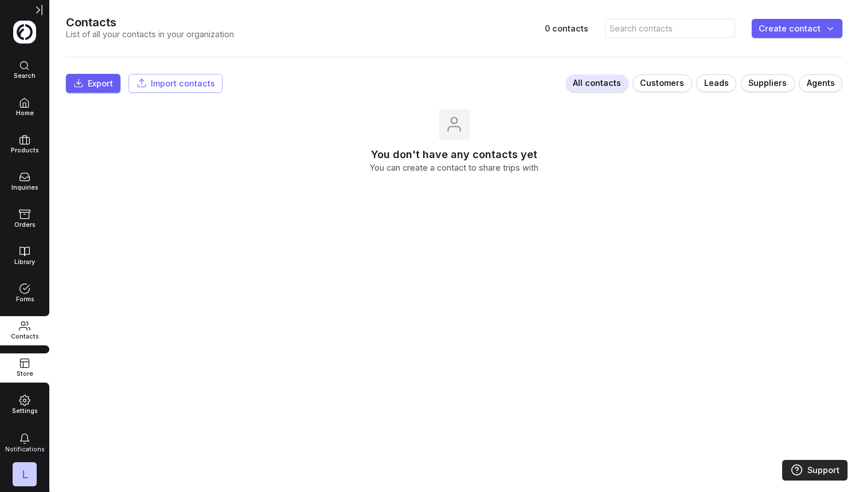
click at [19, 370] on span "Store" at bounding box center [24, 374] width 49 height 8
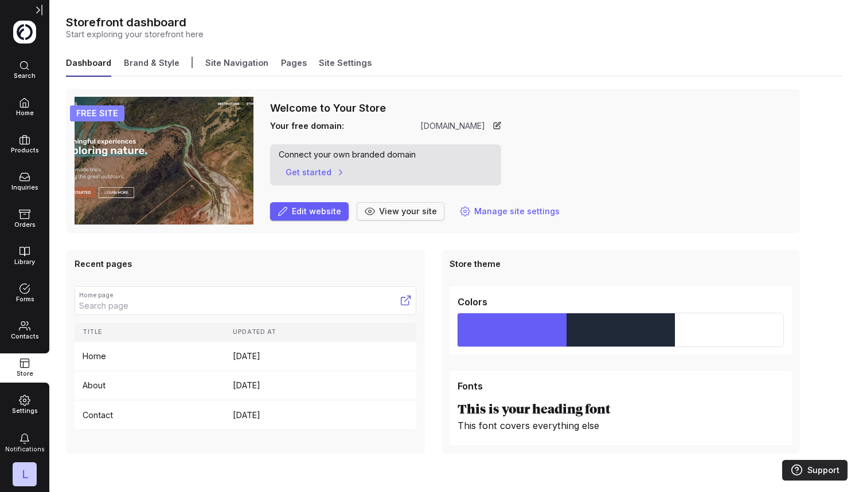
click at [379, 213] on span "View your site" at bounding box center [408, 211] width 58 height 13
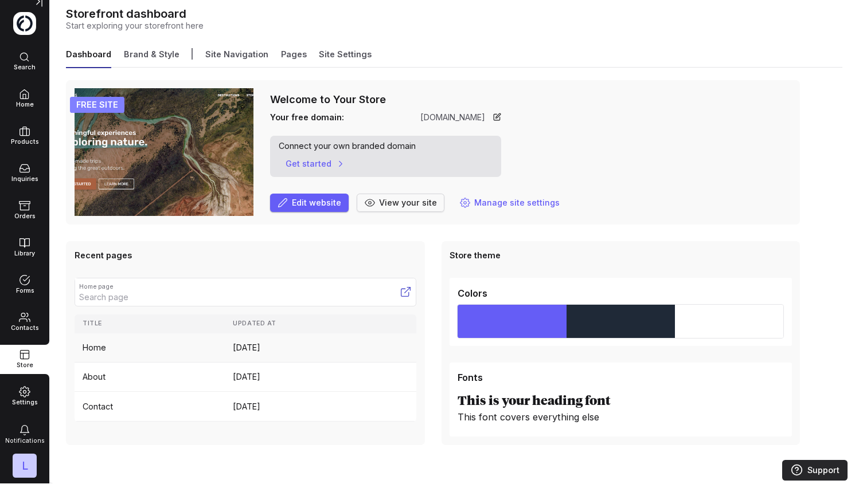
scroll to position [8, 0]
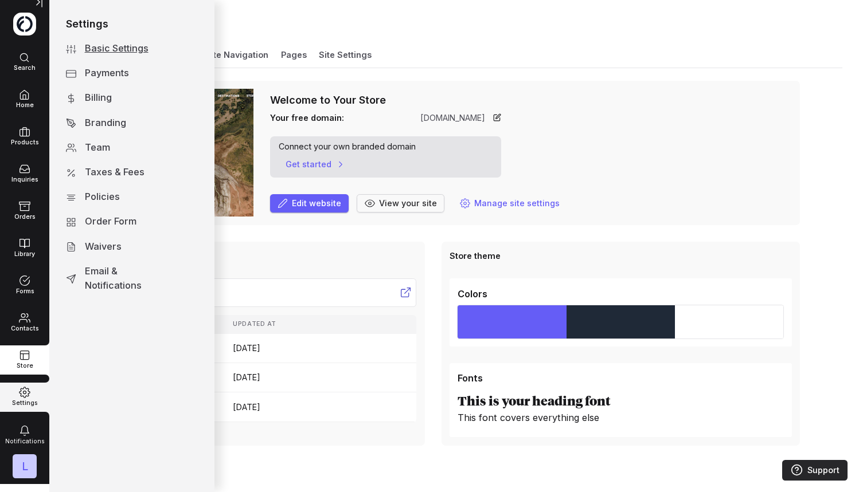
click at [28, 393] on icon at bounding box center [24, 392] width 11 height 11
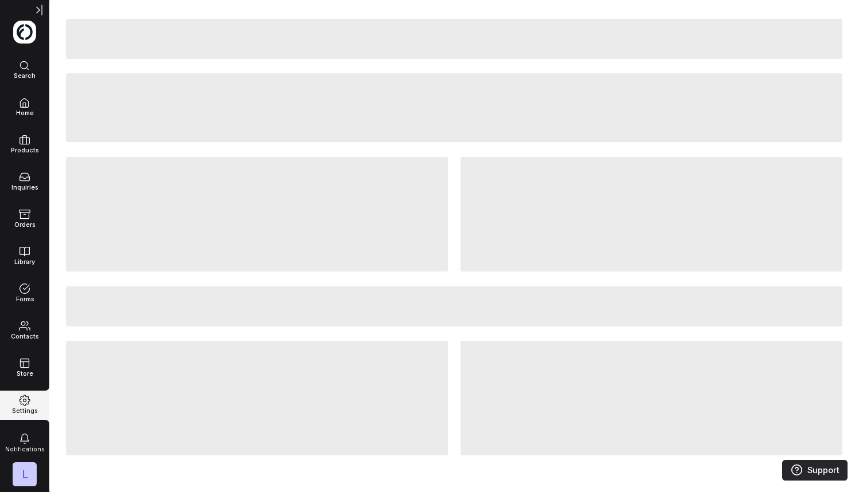
select select "1"
select select "US"
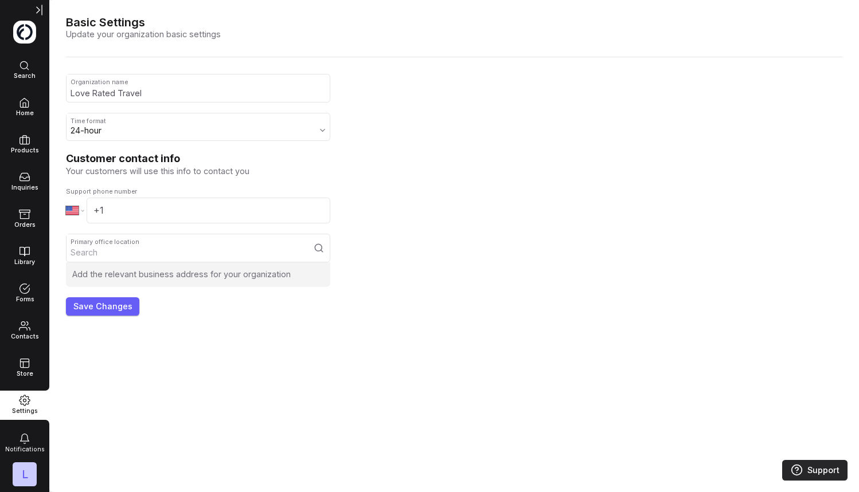
click at [26, 29] on img at bounding box center [24, 32] width 23 height 23
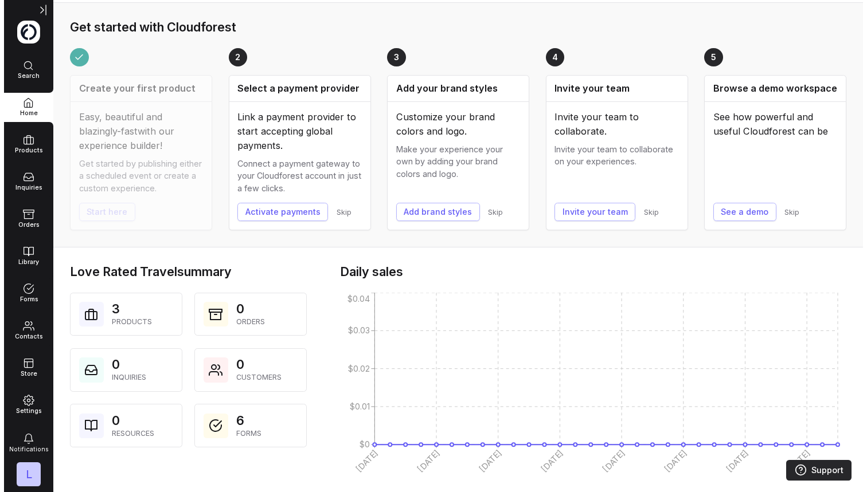
scroll to position [-1, 4]
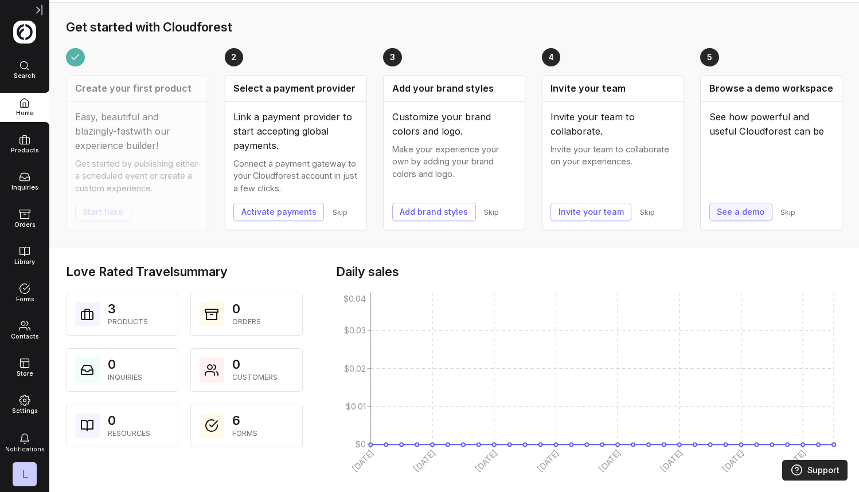
click at [718, 209] on button "See a demo" at bounding box center [740, 212] width 63 height 18
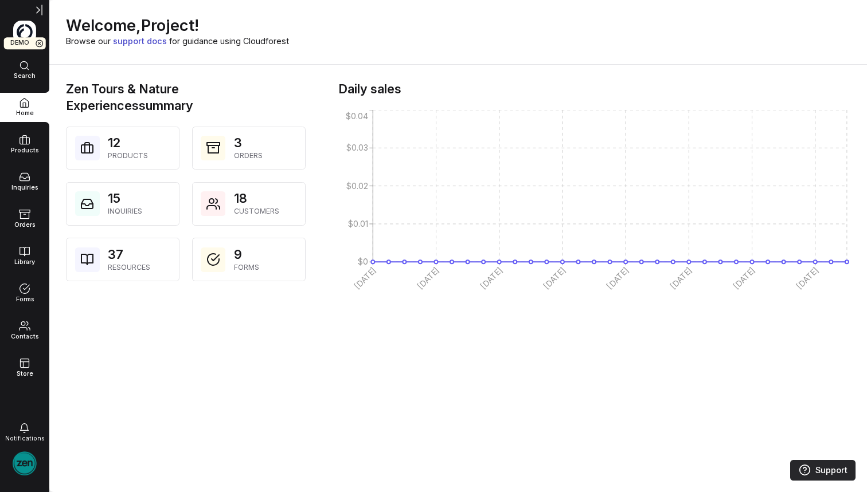
scroll to position [0, 0]
click at [136, 155] on span "Products" at bounding box center [128, 156] width 40 height 10
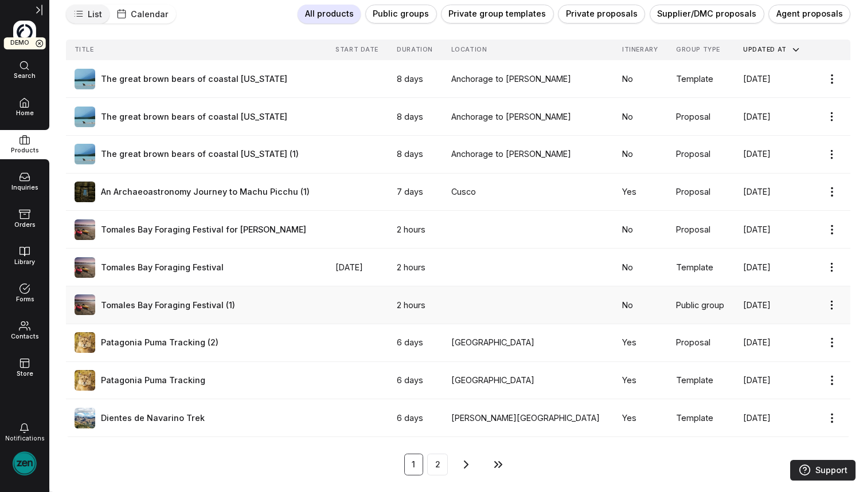
click at [213, 366] on td "Patagonia Puma Tracking" at bounding box center [196, 381] width 261 height 38
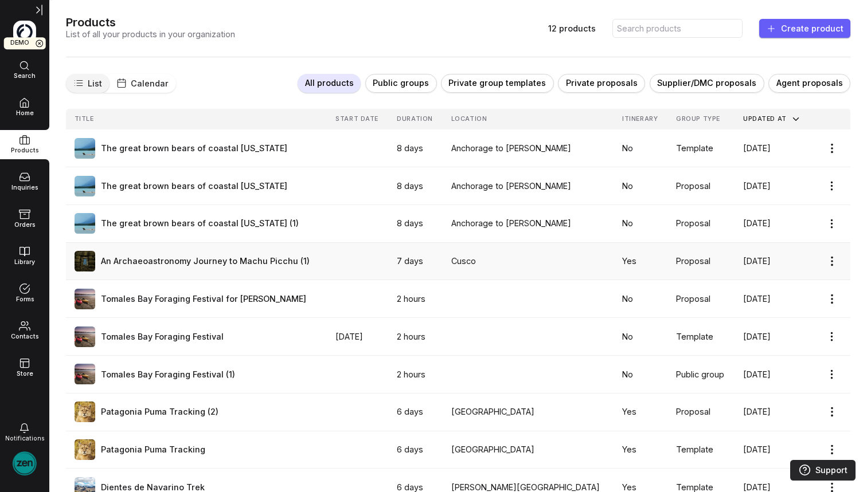
click at [207, 249] on td "An Archaeoastronomy Journey to Machu Picchu (1)" at bounding box center [196, 261] width 261 height 38
click at [194, 261] on link "An Archaeoastronomy Journey to Machu Picchu (1)" at bounding box center [197, 261] width 245 height 21
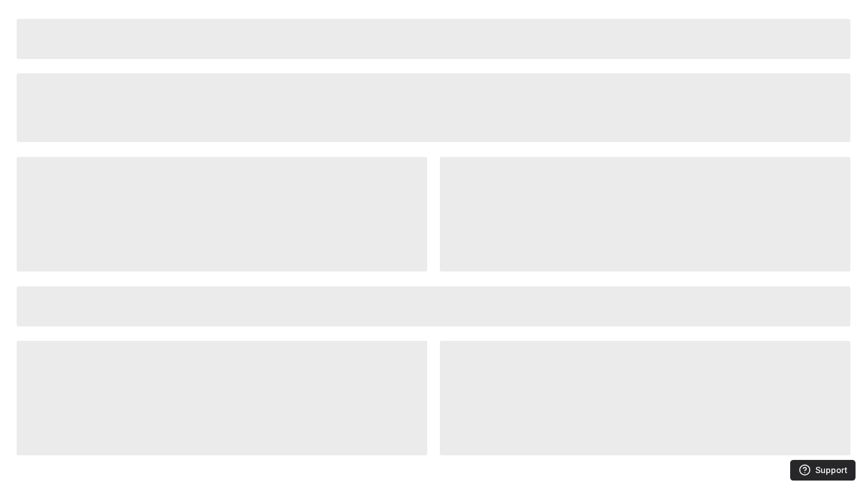
select select "0"
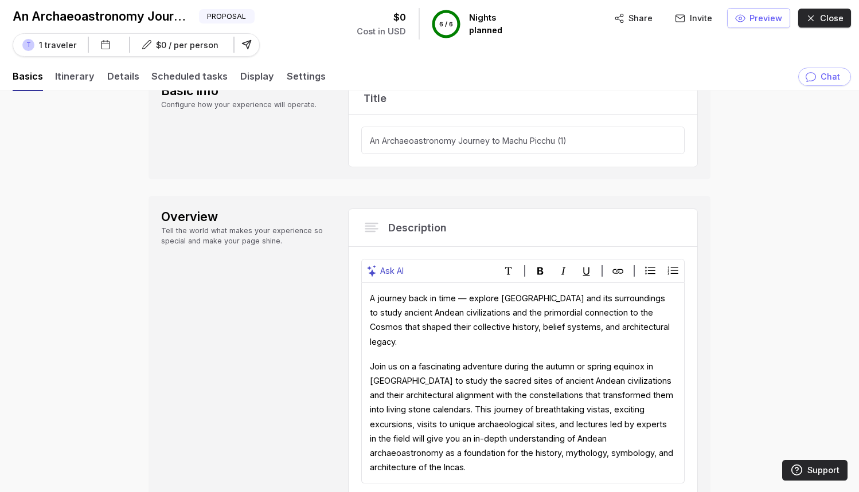
scroll to position [38, 0]
click at [758, 21] on span "Preview" at bounding box center [765, 18] width 33 height 13
click at [758, 20] on span "Close" at bounding box center [832, 18] width 24 height 13
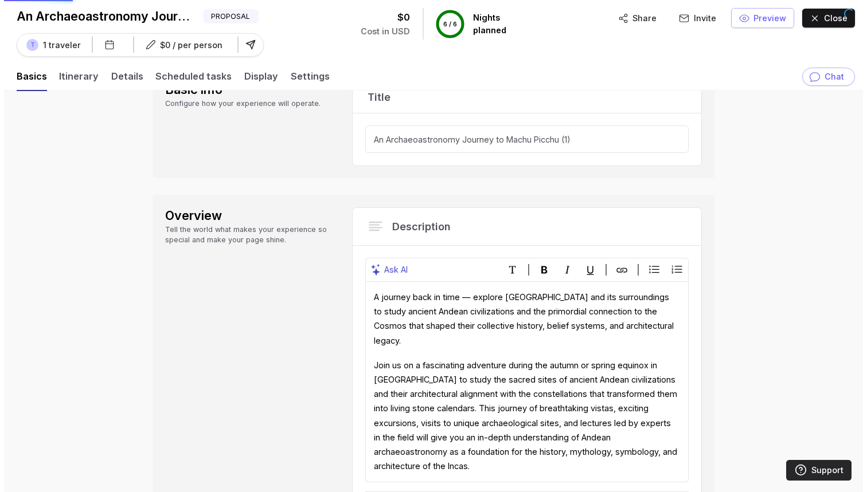
scroll to position [0, 0]
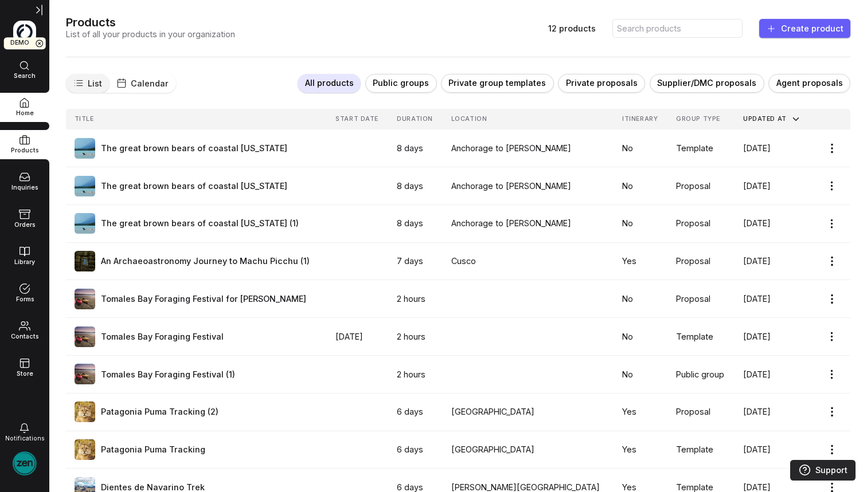
click at [30, 104] on icon at bounding box center [24, 102] width 11 height 11
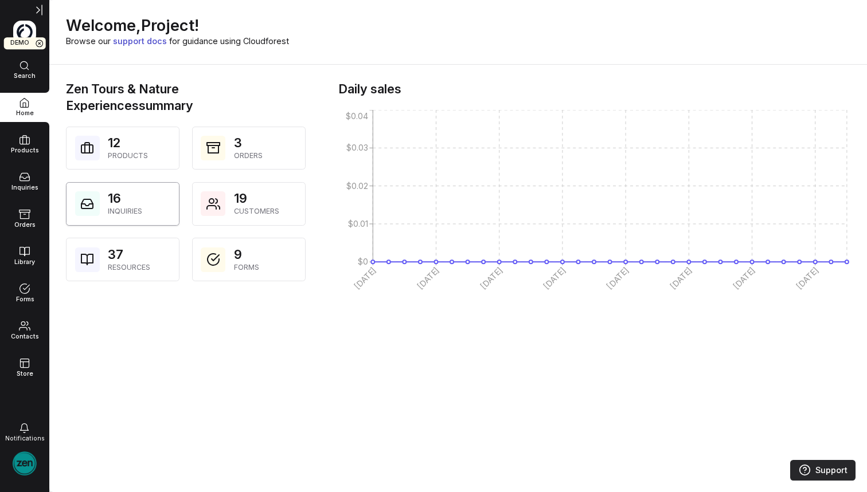
click at [144, 195] on link "16 Inquiries" at bounding box center [123, 204] width 114 height 44
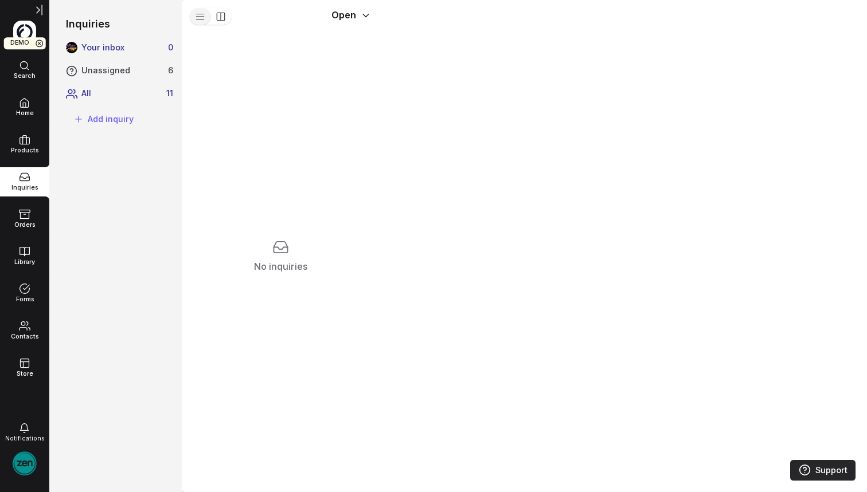
click at [156, 91] on span "All" at bounding box center [121, 93] width 81 height 13
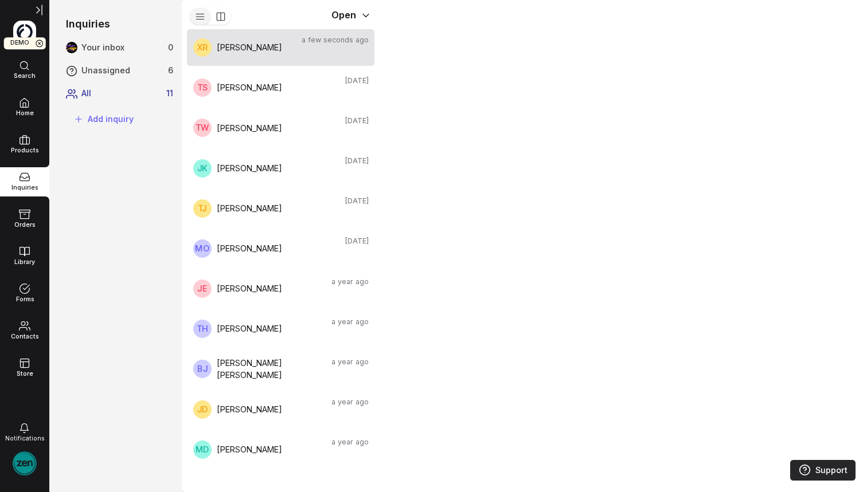
click at [243, 49] on span "[PERSON_NAME]" at bounding box center [257, 47] width 80 height 13
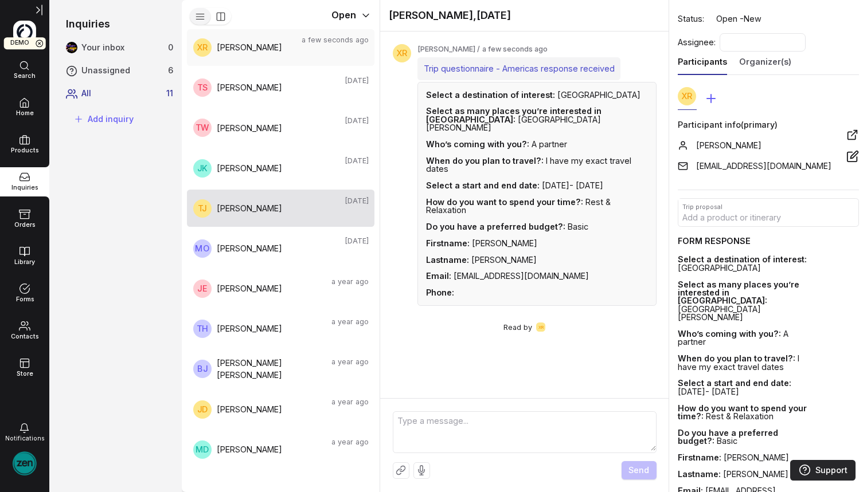
click at [255, 209] on span "[PERSON_NAME]" at bounding box center [278, 208] width 123 height 13
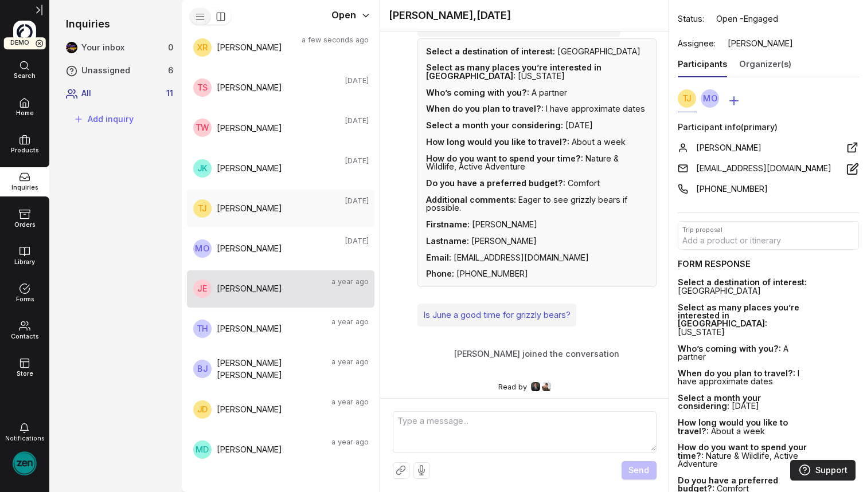
click at [242, 296] on span "[PERSON_NAME]" at bounding box center [259, 289] width 133 height 25
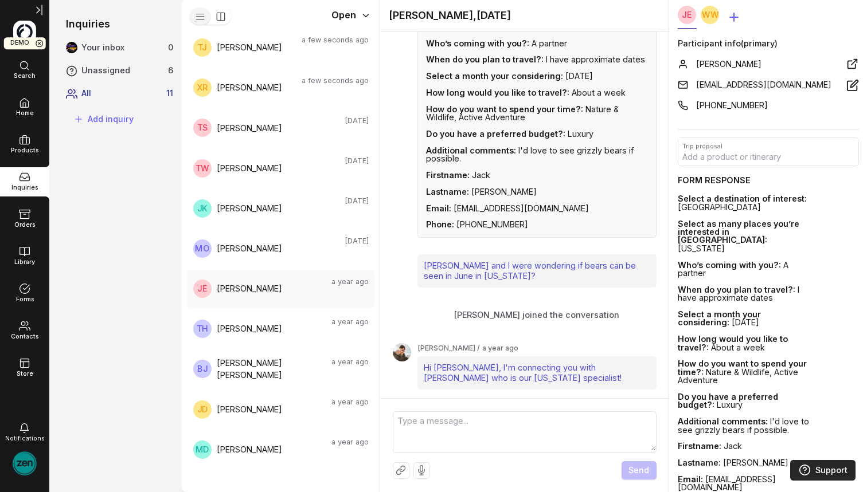
scroll to position [79, 0]
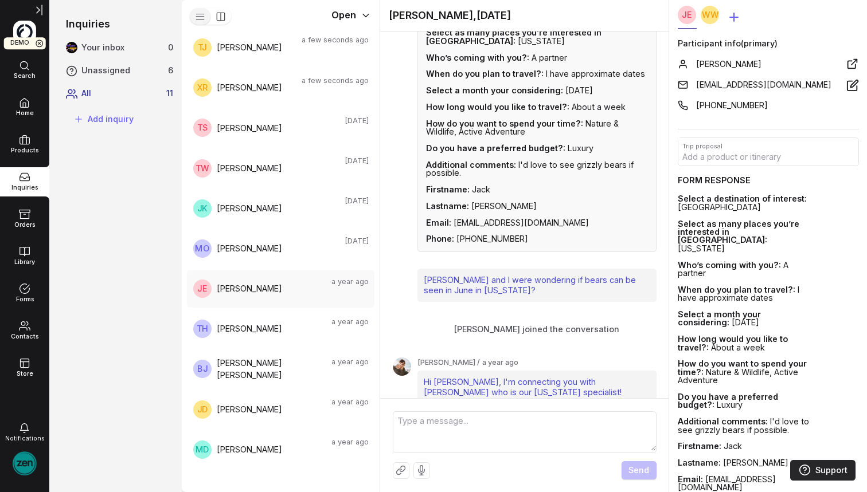
click at [400, 443] on icon at bounding box center [401, 470] width 10 height 10
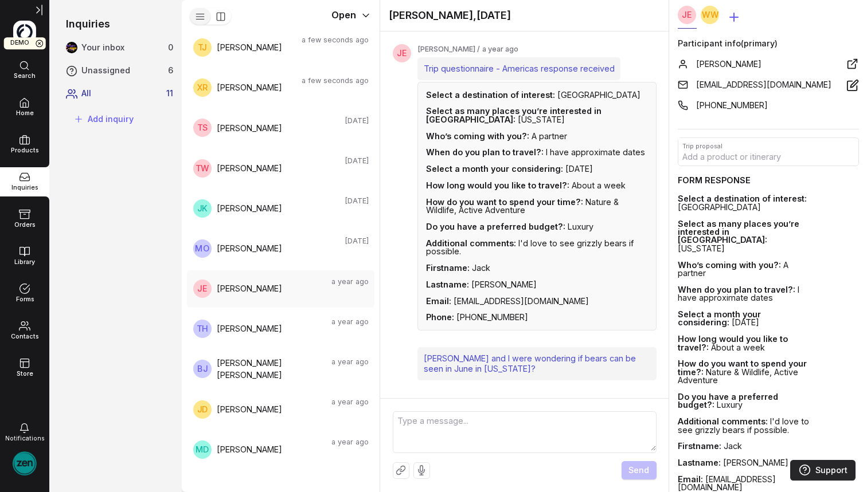
scroll to position [0, 0]
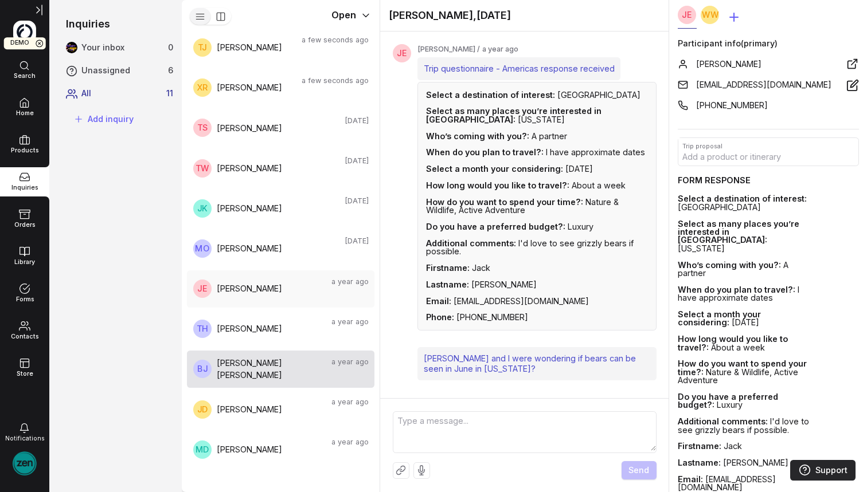
click at [246, 373] on span "[PERSON_NAME] [PERSON_NAME]" at bounding box center [271, 369] width 109 height 25
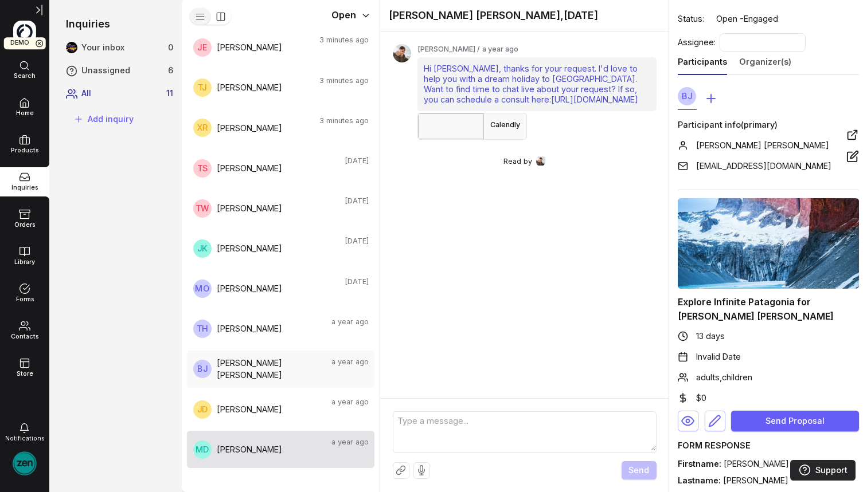
click at [255, 443] on span "[PERSON_NAME]" at bounding box center [271, 450] width 109 height 13
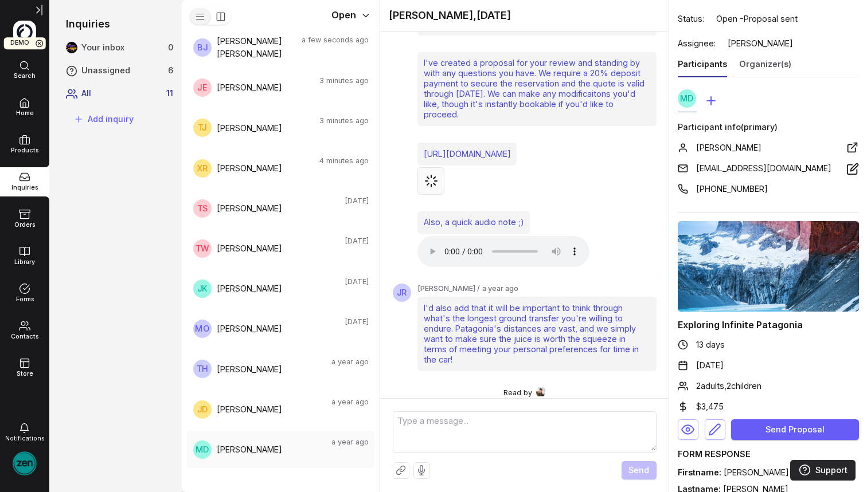
scroll to position [631, 0]
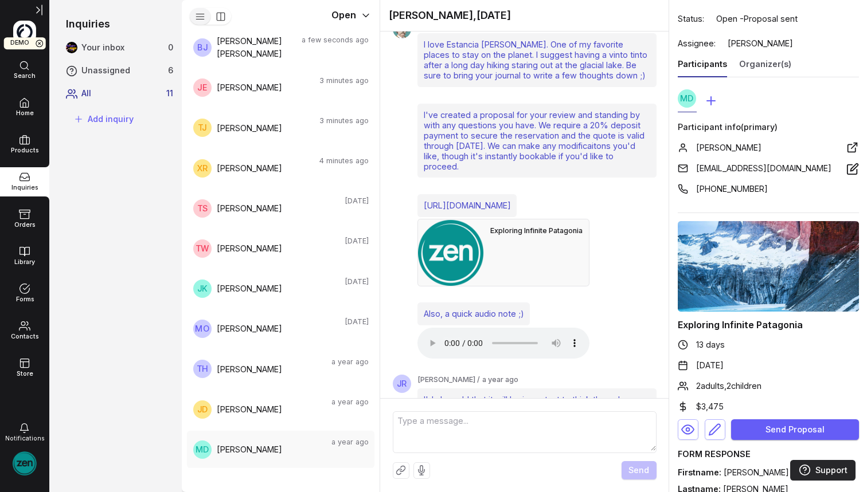
click at [428, 328] on audio at bounding box center [503, 343] width 172 height 31
click at [433, 336] on audio at bounding box center [503, 343] width 172 height 31
click at [431, 332] on audio at bounding box center [503, 343] width 172 height 31
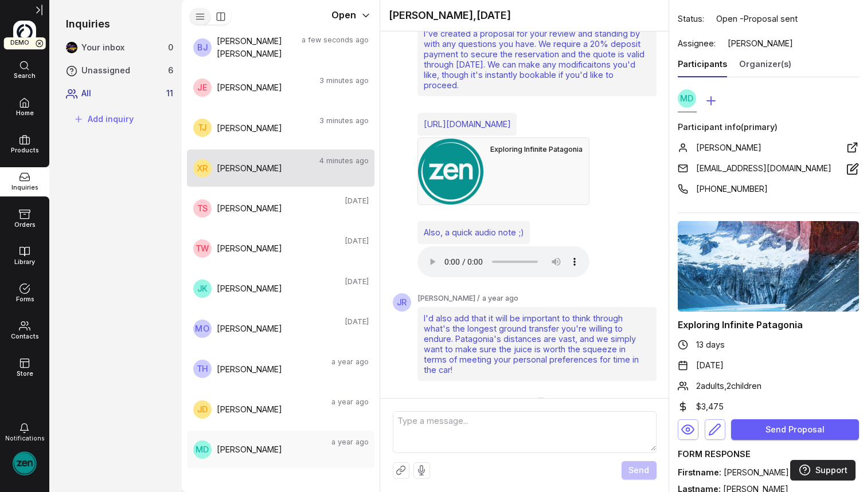
scroll to position [0, 0]
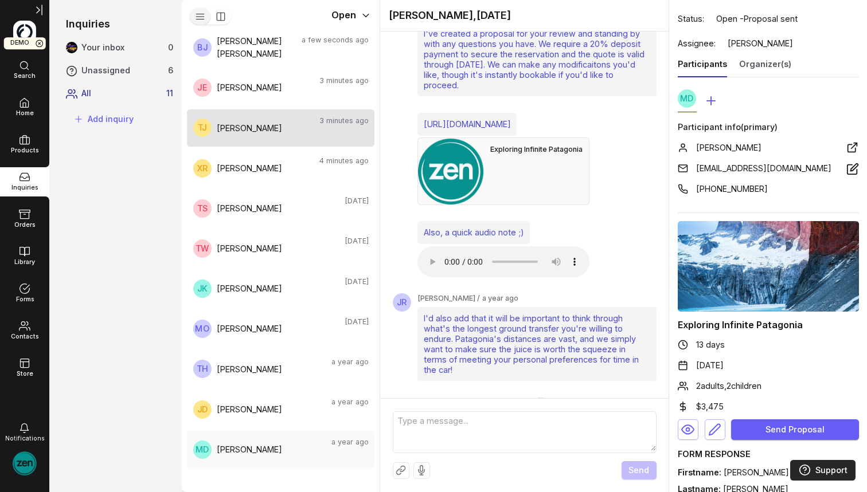
click at [251, 130] on span "[PERSON_NAME]" at bounding box center [265, 128] width 97 height 13
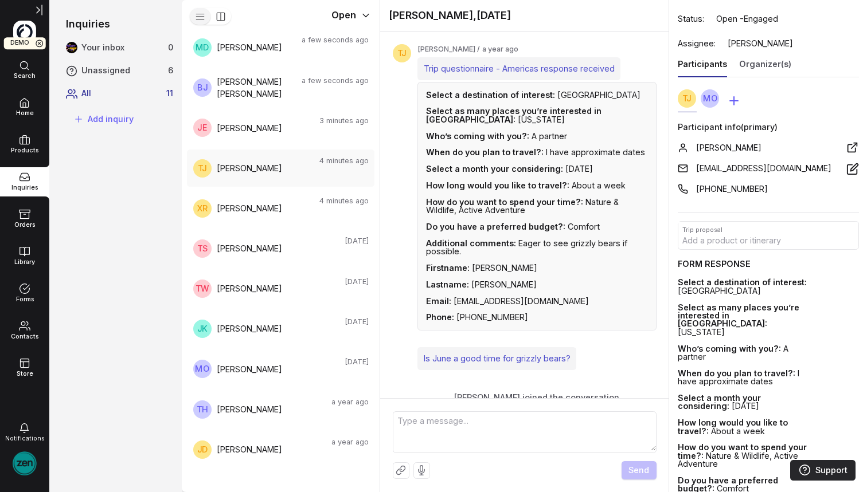
click at [22, 443] on img at bounding box center [25, 464] width 24 height 24
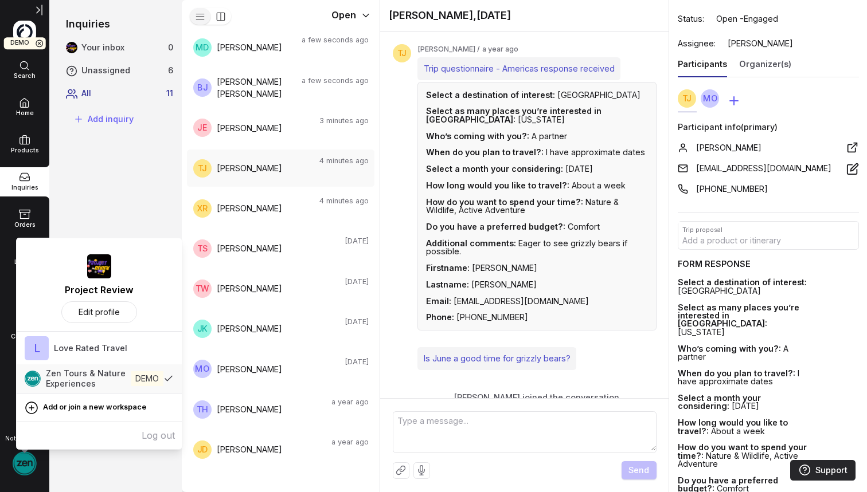
click at [33, 443] on div "Notifications" at bounding box center [24, 454] width 49 height 75
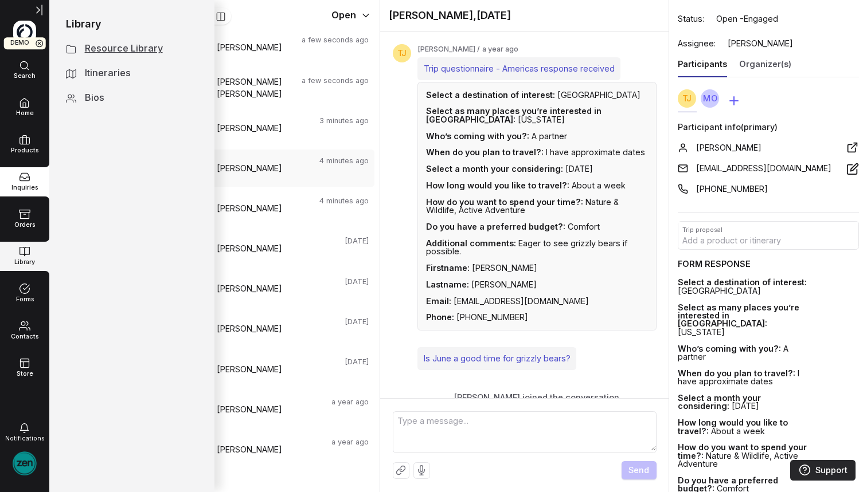
click at [28, 248] on icon at bounding box center [24, 251] width 11 height 11
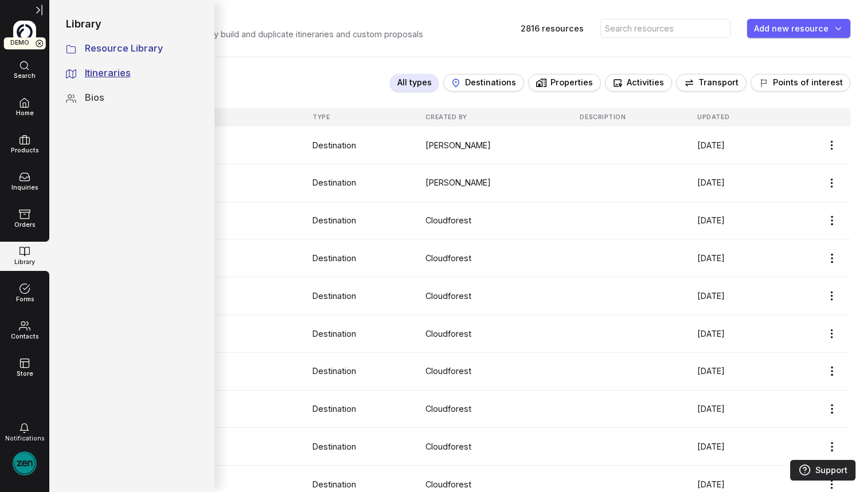
click at [117, 75] on div "Itineraries" at bounding box center [124, 73] width 78 height 14
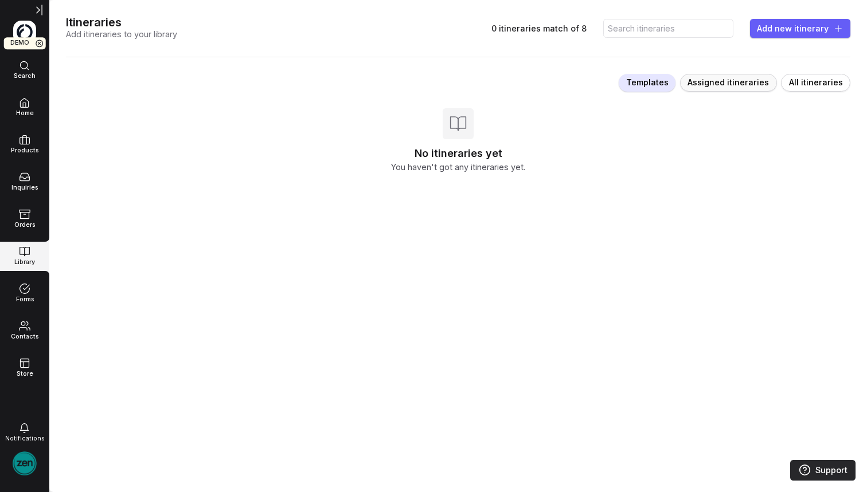
click at [724, 86] on span "Assigned itineraries" at bounding box center [727, 82] width 81 height 11
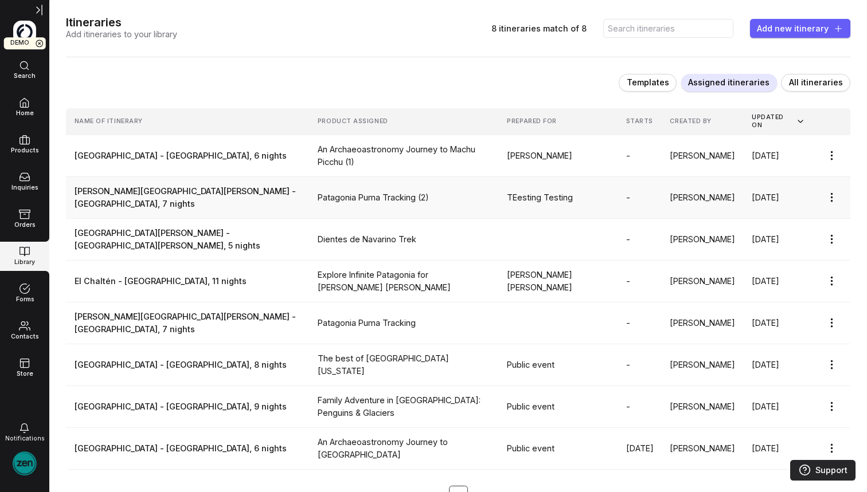
click at [245, 201] on link "[PERSON_NAME][GEOGRAPHIC_DATA][PERSON_NAME] - [GEOGRAPHIC_DATA], 7 nights" at bounding box center [188, 197] width 227 height 25
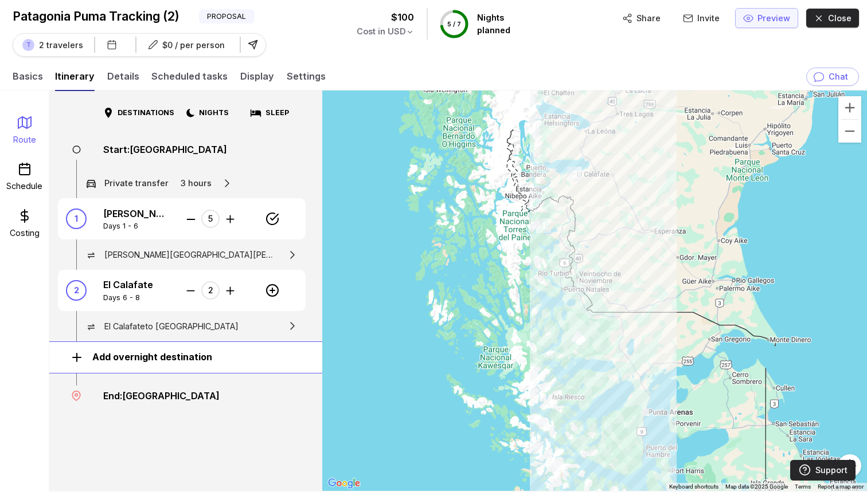
click at [758, 15] on span "Preview" at bounding box center [773, 18] width 33 height 13
click at [23, 172] on icon at bounding box center [25, 169] width 14 height 14
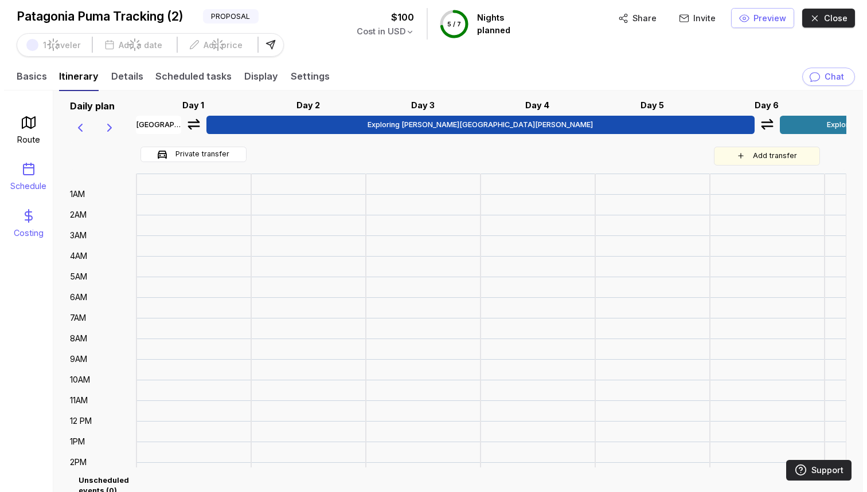
scroll to position [161, 0]
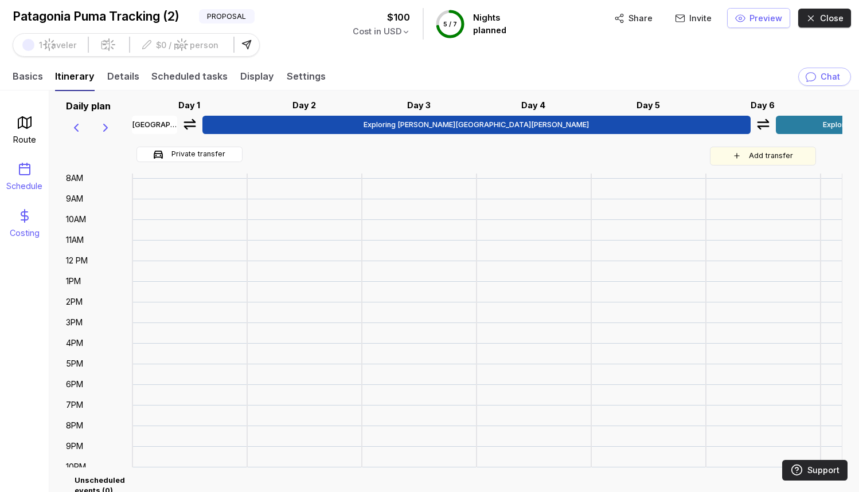
click at [23, 220] on icon at bounding box center [25, 216] width 14 height 14
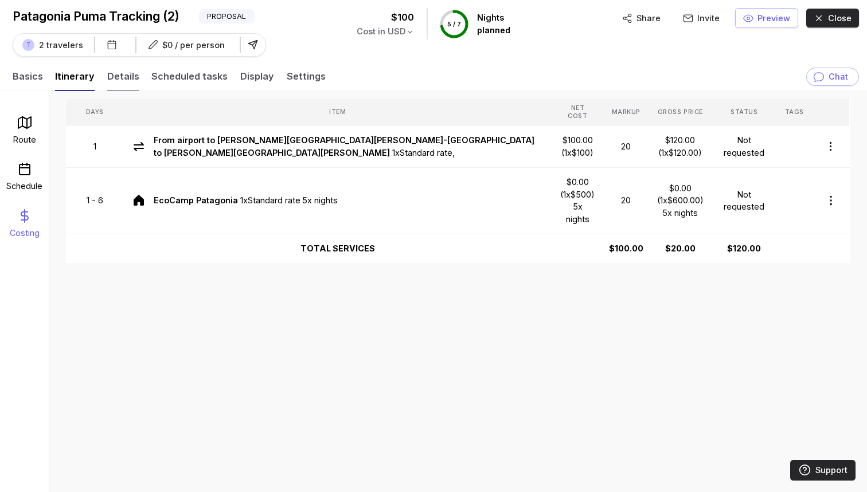
click at [111, 77] on link "Details" at bounding box center [123, 80] width 32 height 22
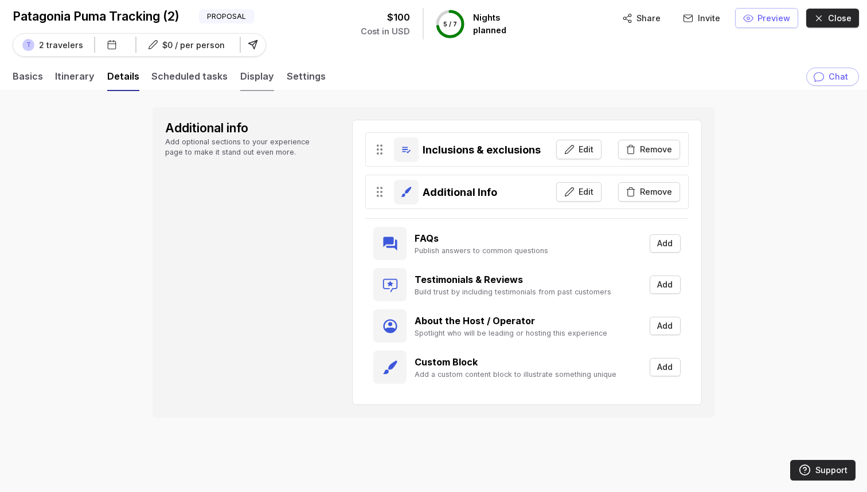
click at [258, 73] on link "Display" at bounding box center [257, 80] width 34 height 22
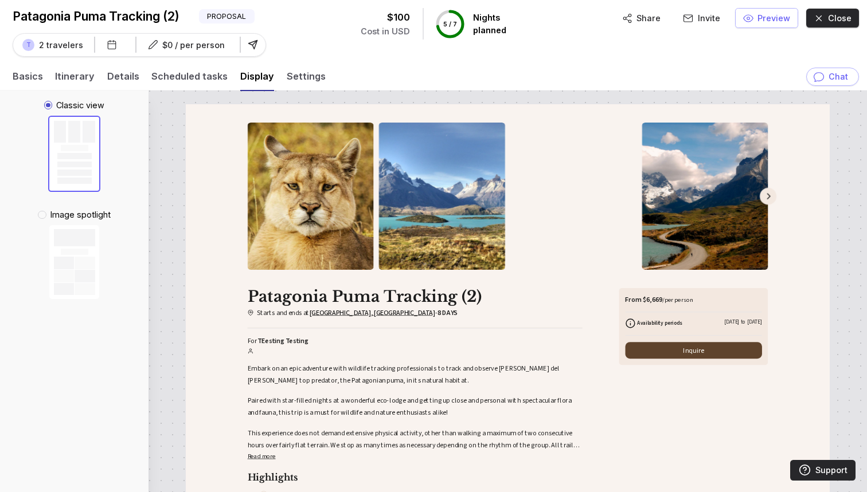
scroll to position [34, 0]
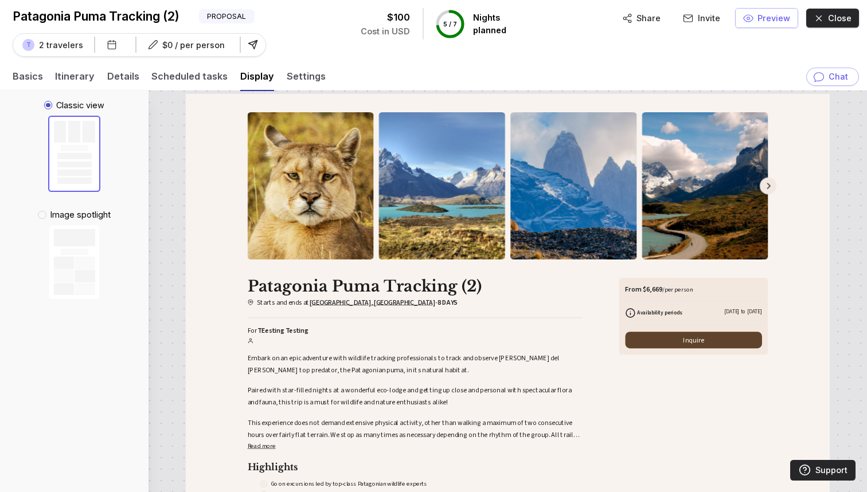
click at [63, 213] on div "Image spotlight" at bounding box center [74, 215] width 73 height 13
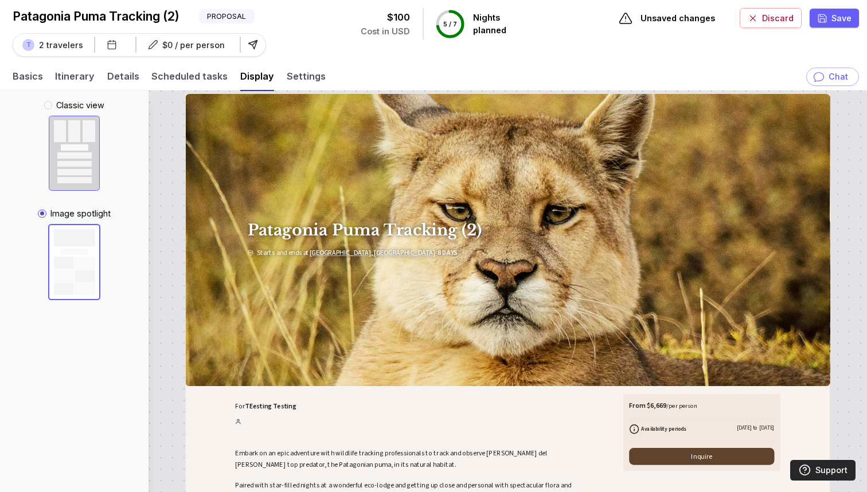
click at [76, 157] on div at bounding box center [74, 155] width 34 height 6
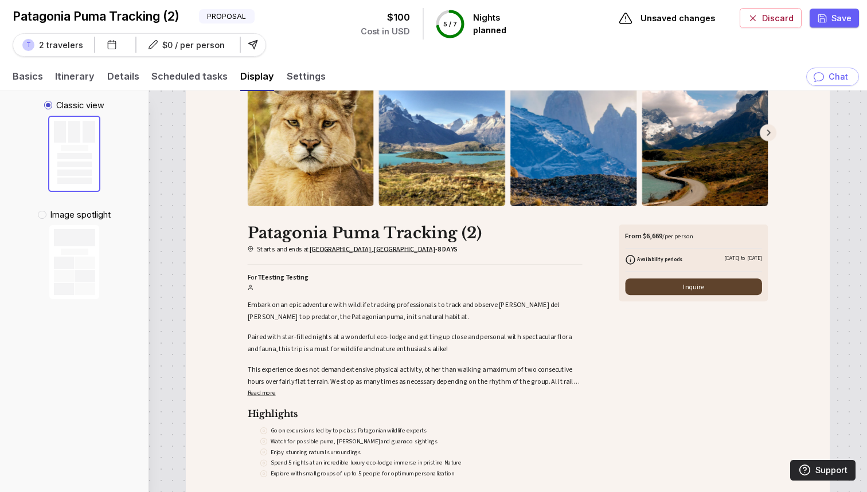
scroll to position [99, 0]
